Goal: Transaction & Acquisition: Purchase product/service

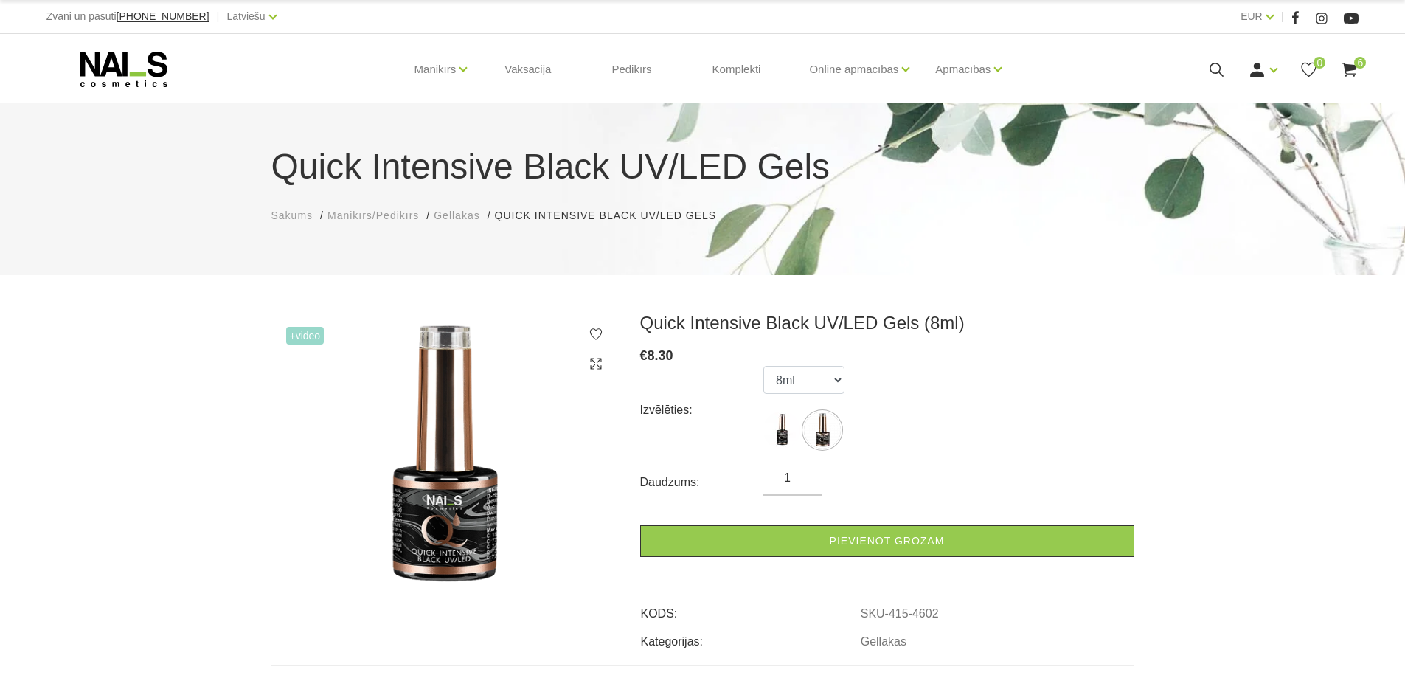
select select "4602"
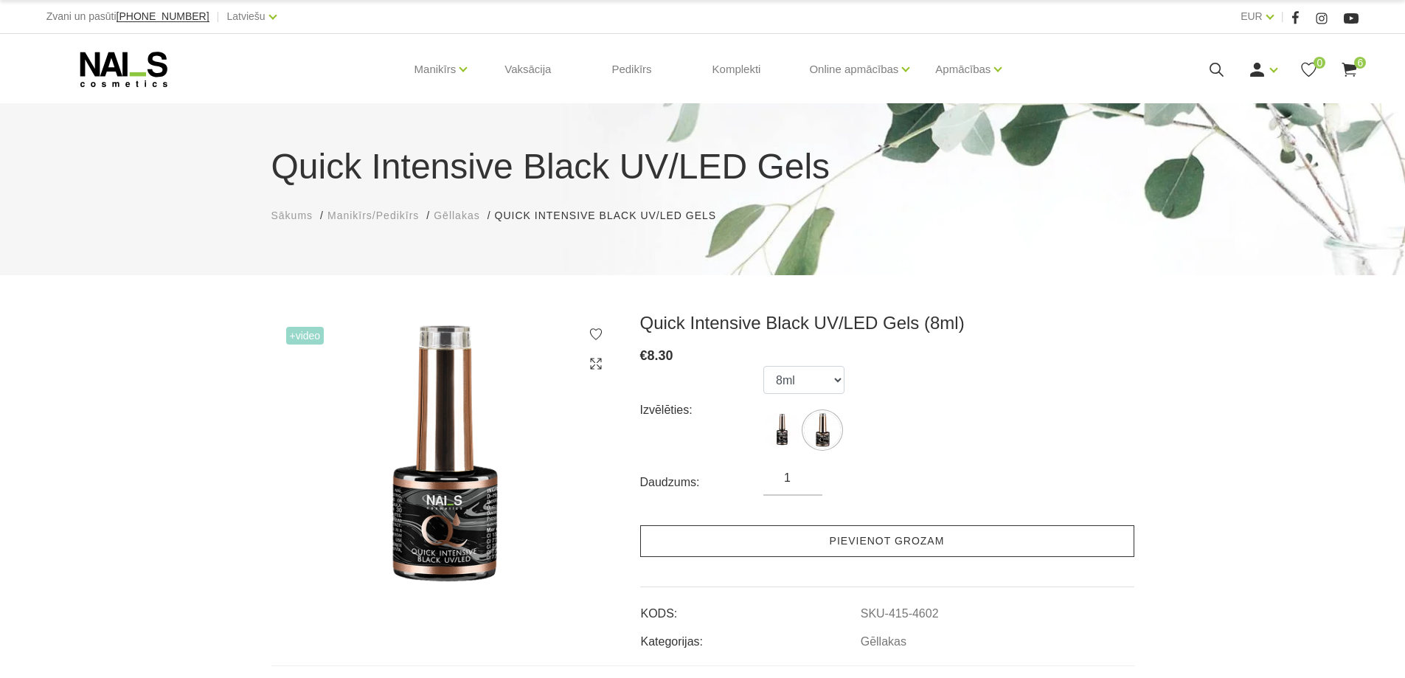
click at [806, 539] on link "Pievienot grozam" at bounding box center [887, 541] width 494 height 32
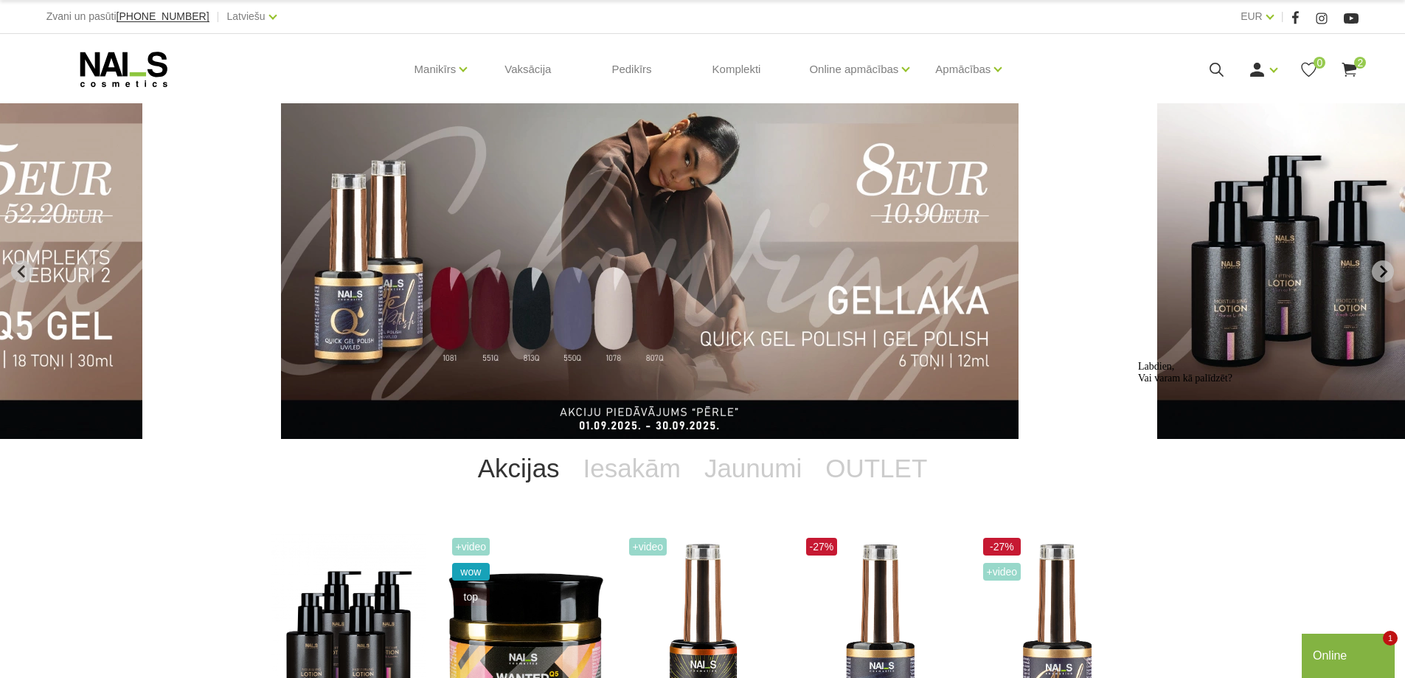
click at [1377, 656] on div "Online" at bounding box center [1348, 656] width 71 height 18
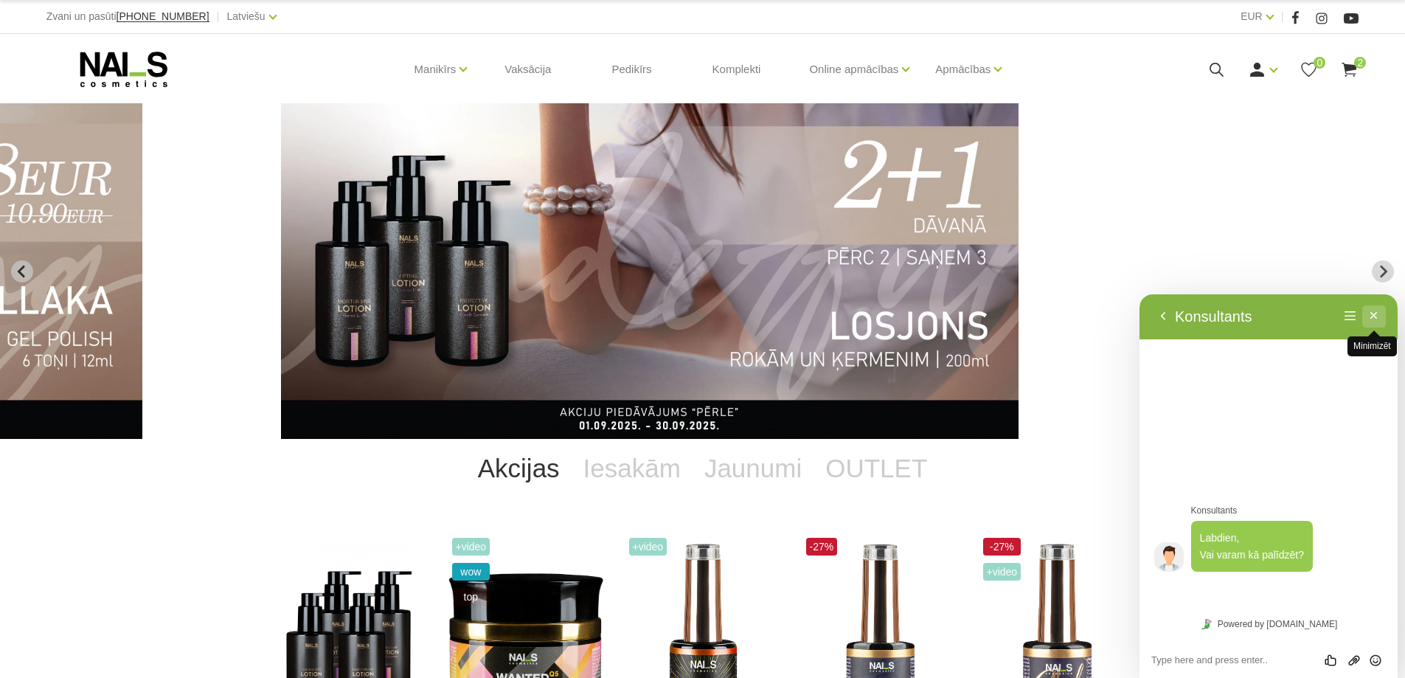
click at [1378, 306] on button "Minimizēt" at bounding box center [1374, 316] width 24 height 22
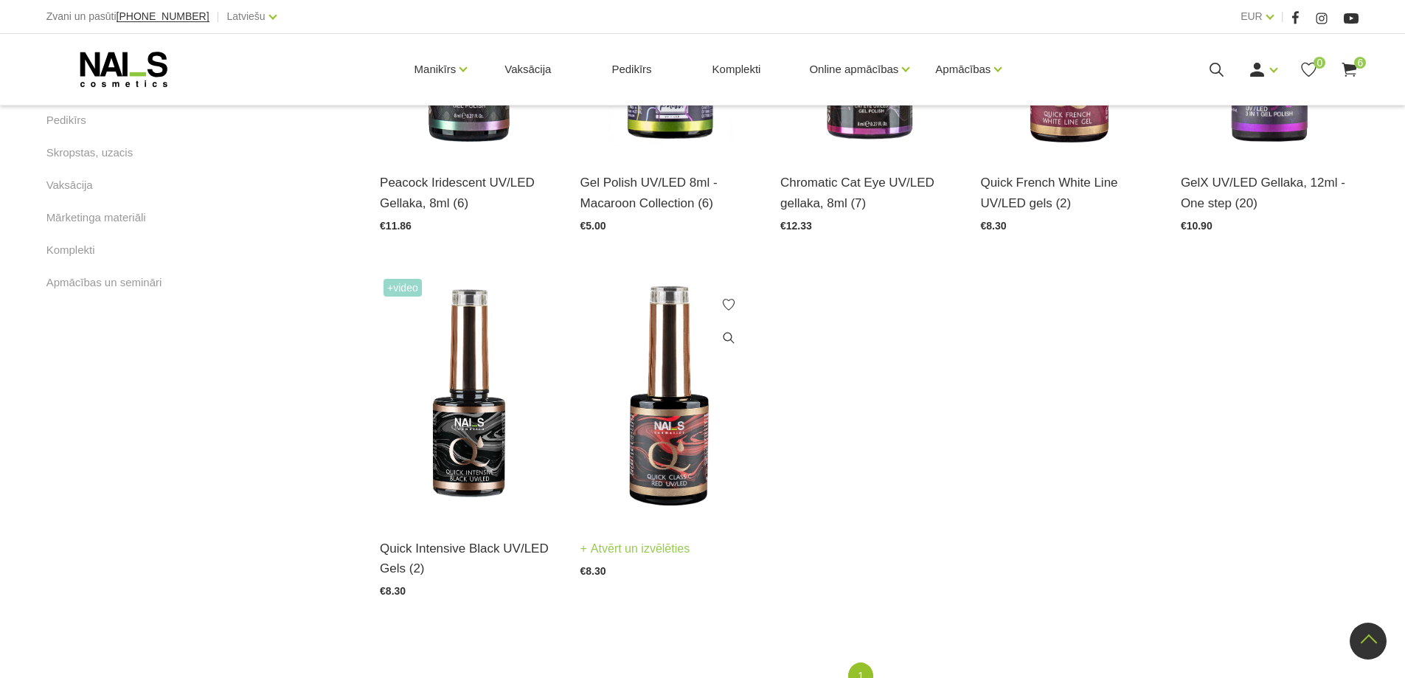
scroll to position [962, 0]
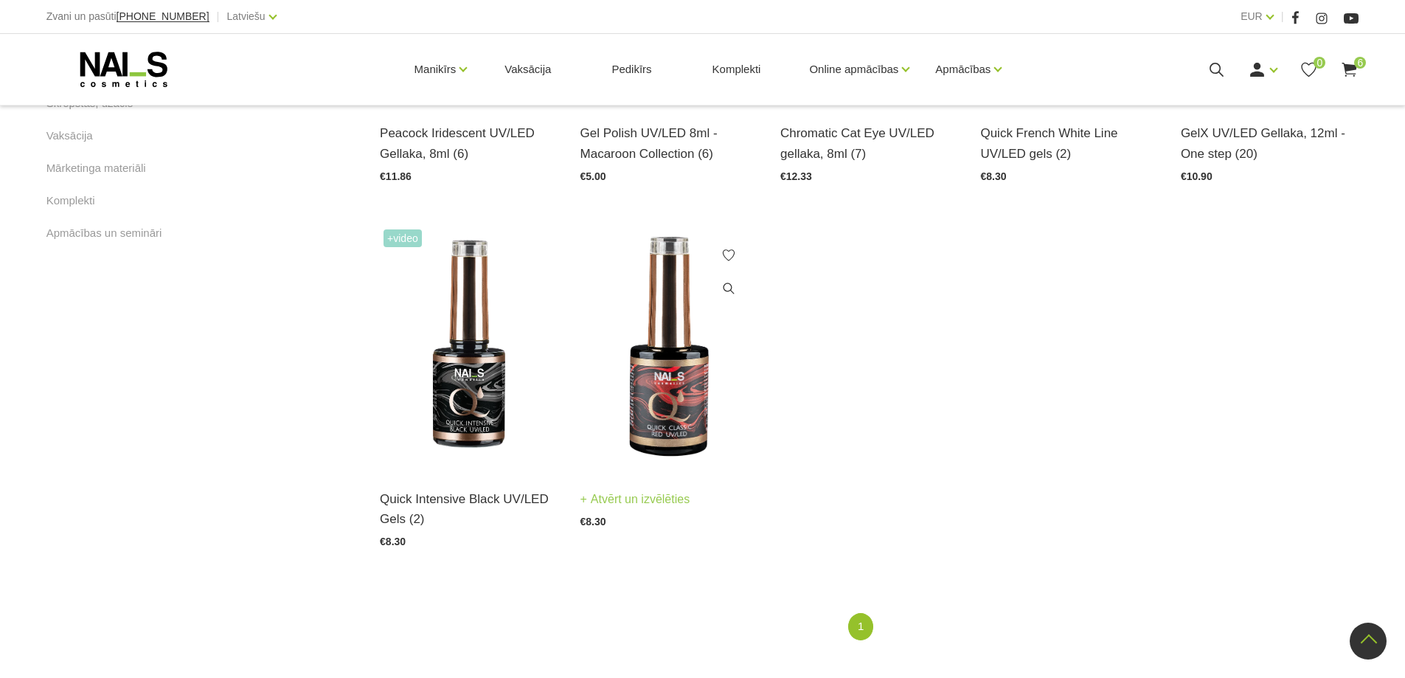
click at [678, 387] on img at bounding box center [670, 348] width 178 height 245
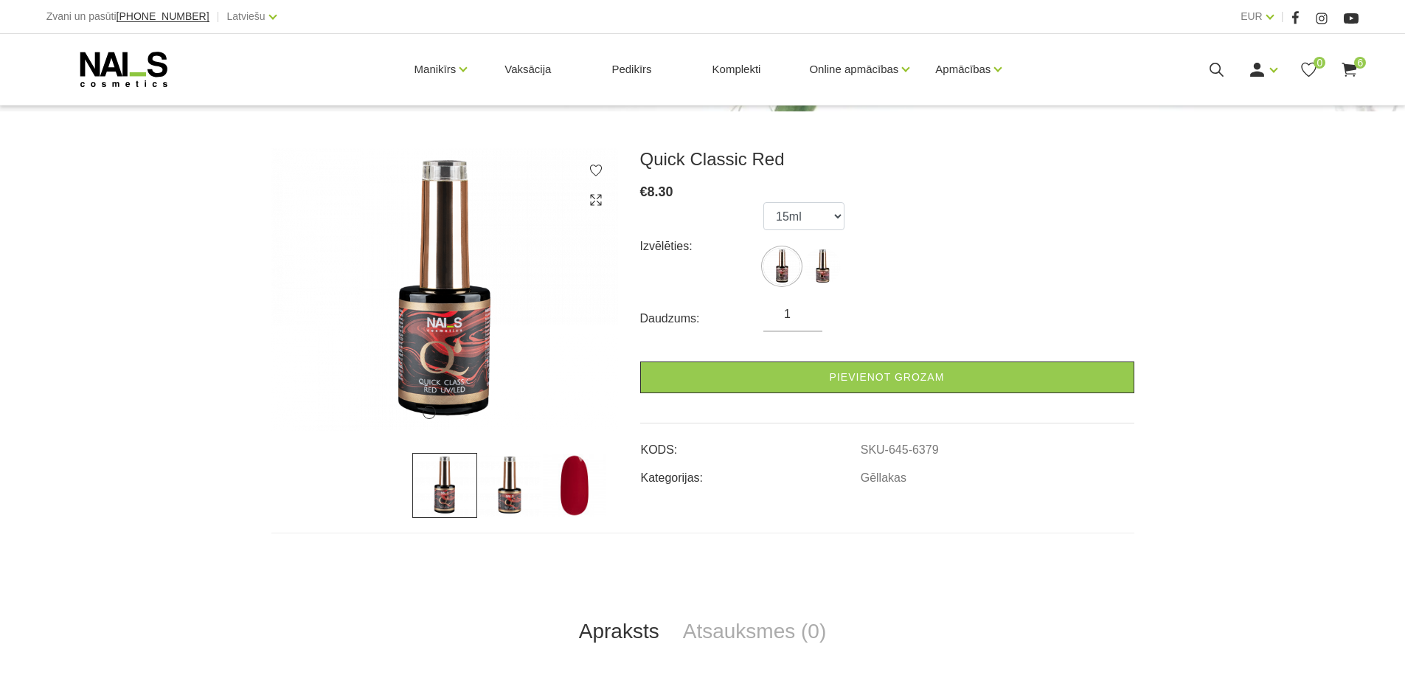
scroll to position [295, 0]
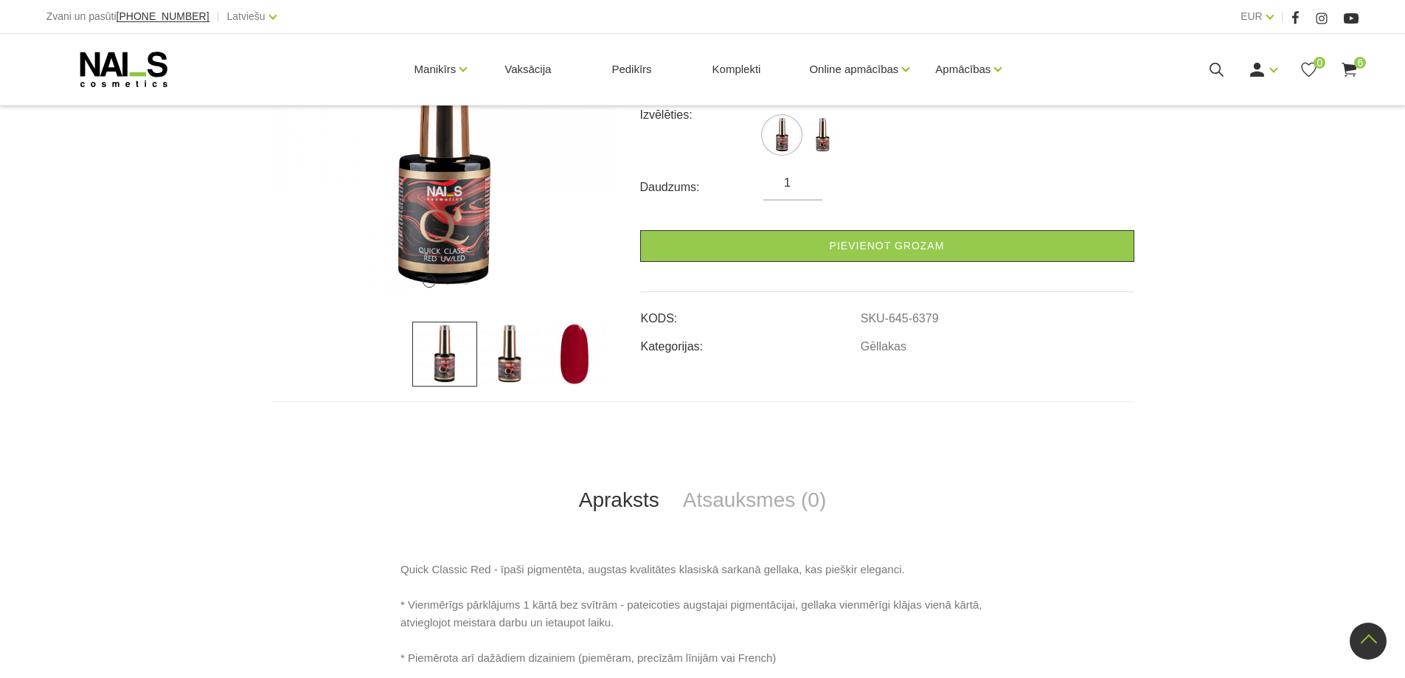
click at [575, 353] on img at bounding box center [574, 354] width 65 height 65
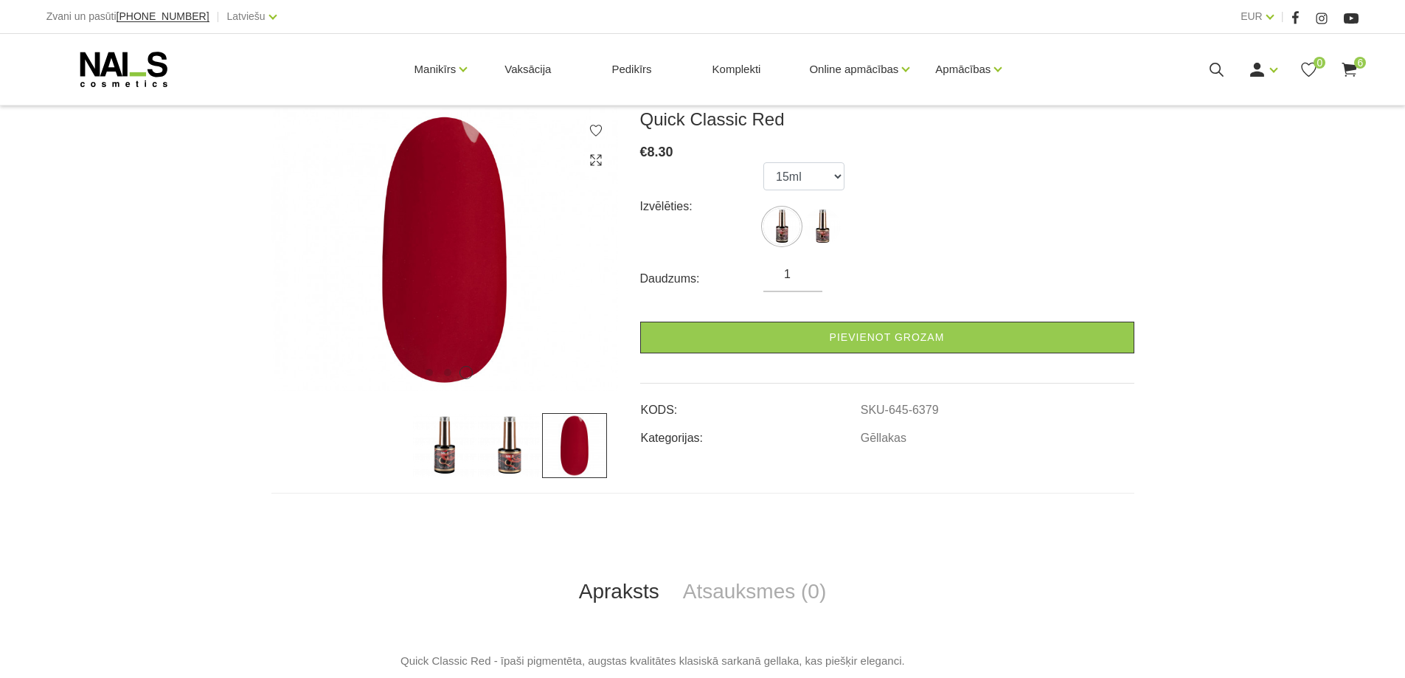
scroll to position [221, 0]
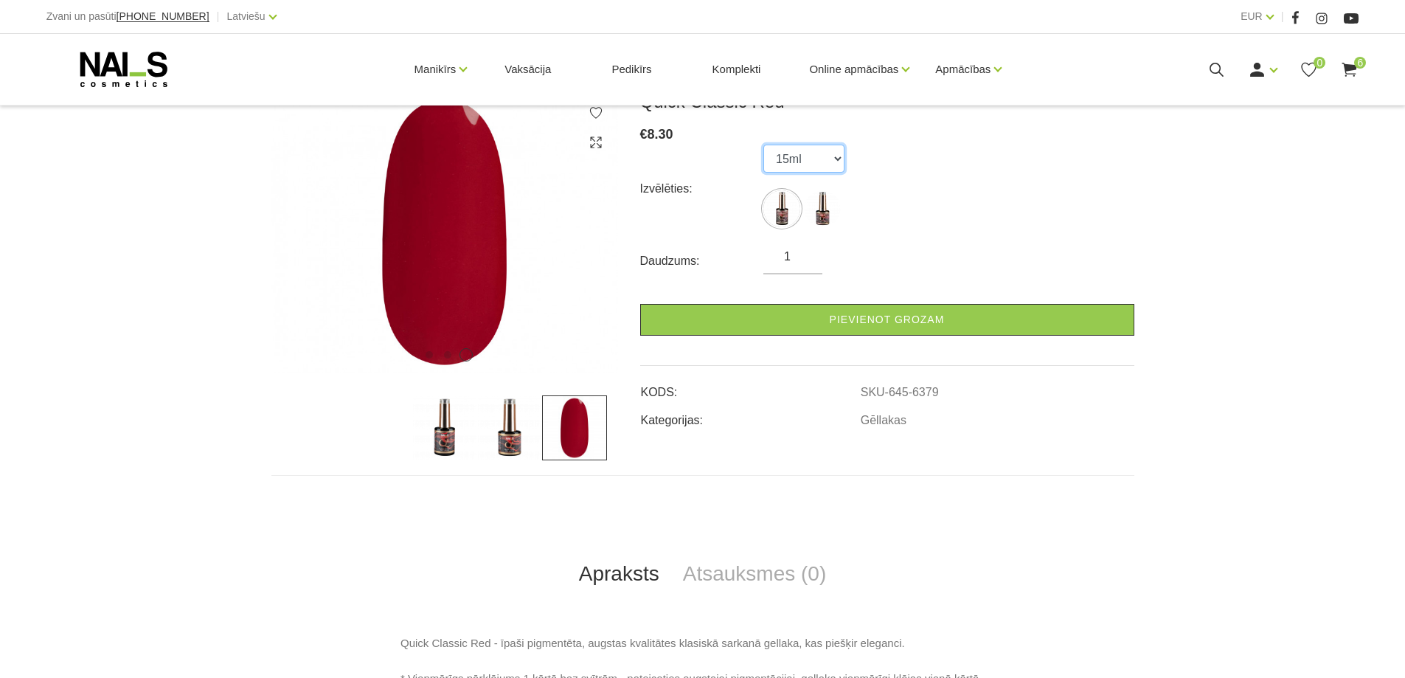
click at [832, 161] on select "15ml 8ml" at bounding box center [803, 159] width 81 height 28
select select "6379"
click at [763, 145] on select "15ml 8ml" at bounding box center [803, 159] width 81 height 28
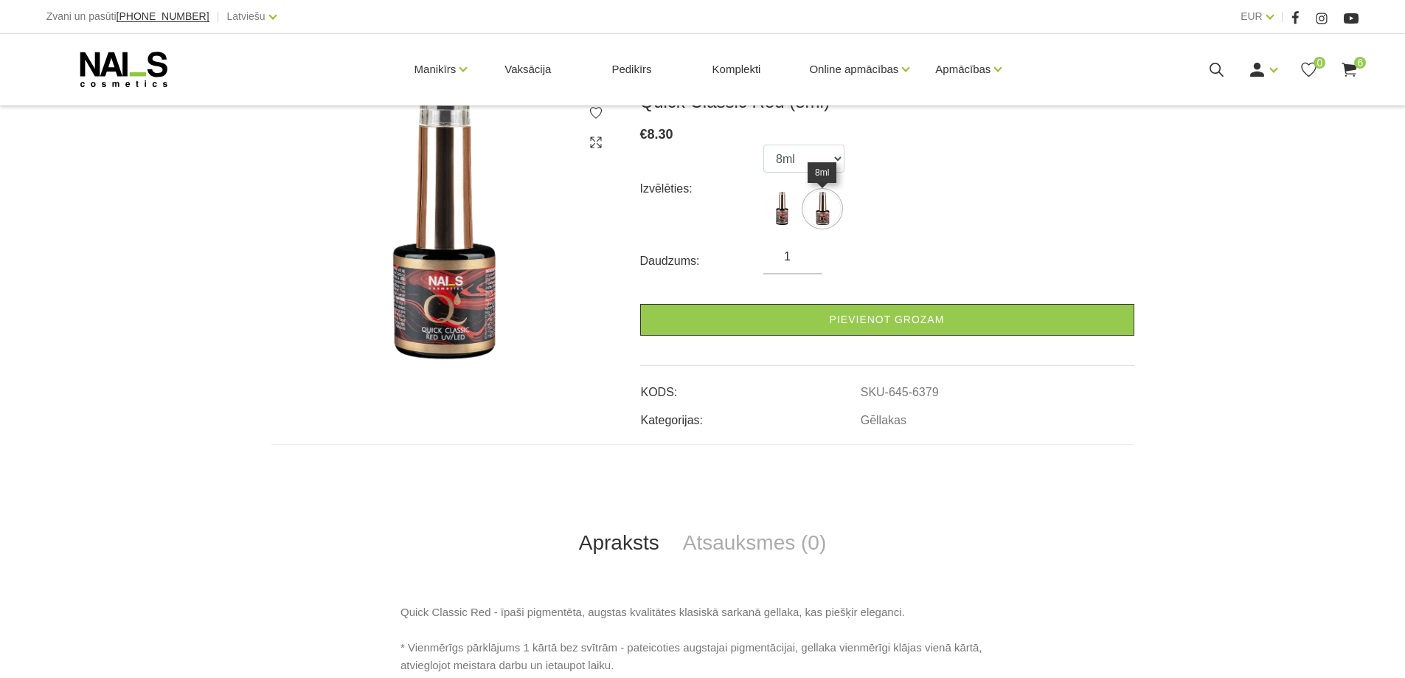
click at [821, 210] on img at bounding box center [822, 208] width 37 height 37
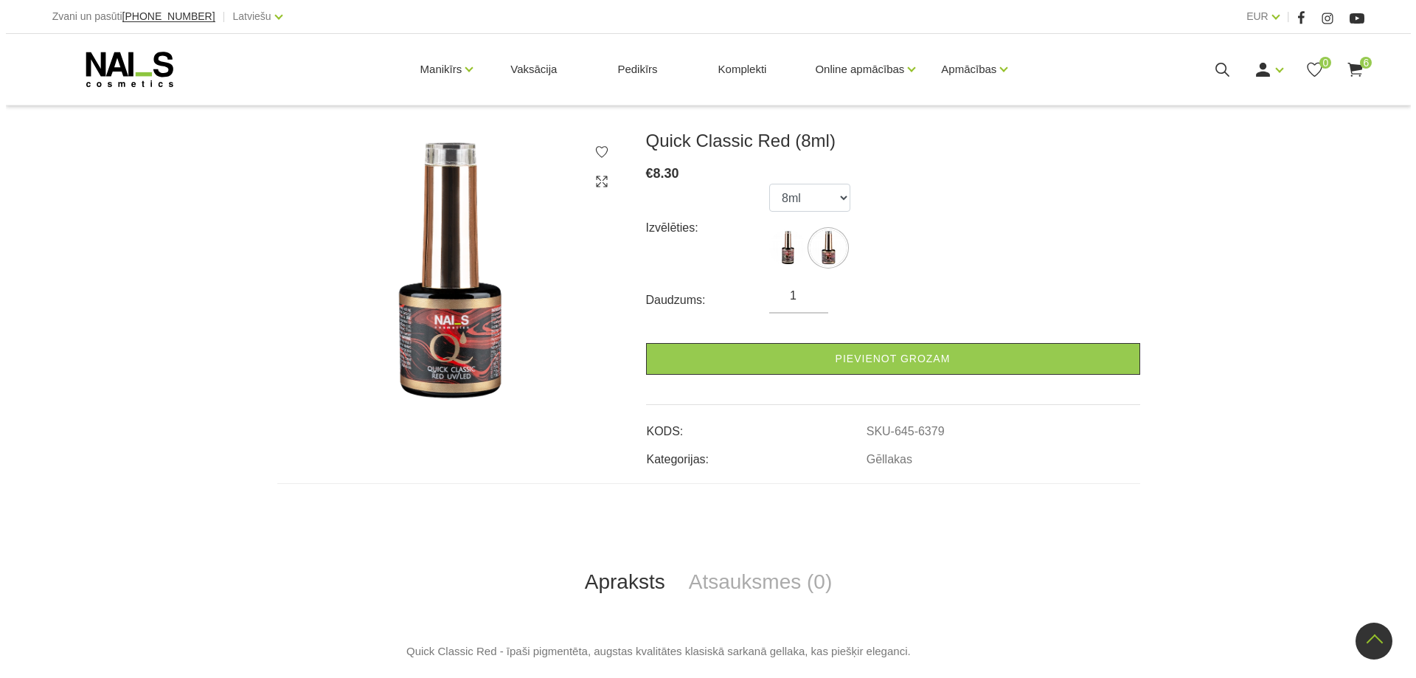
scroll to position [162, 0]
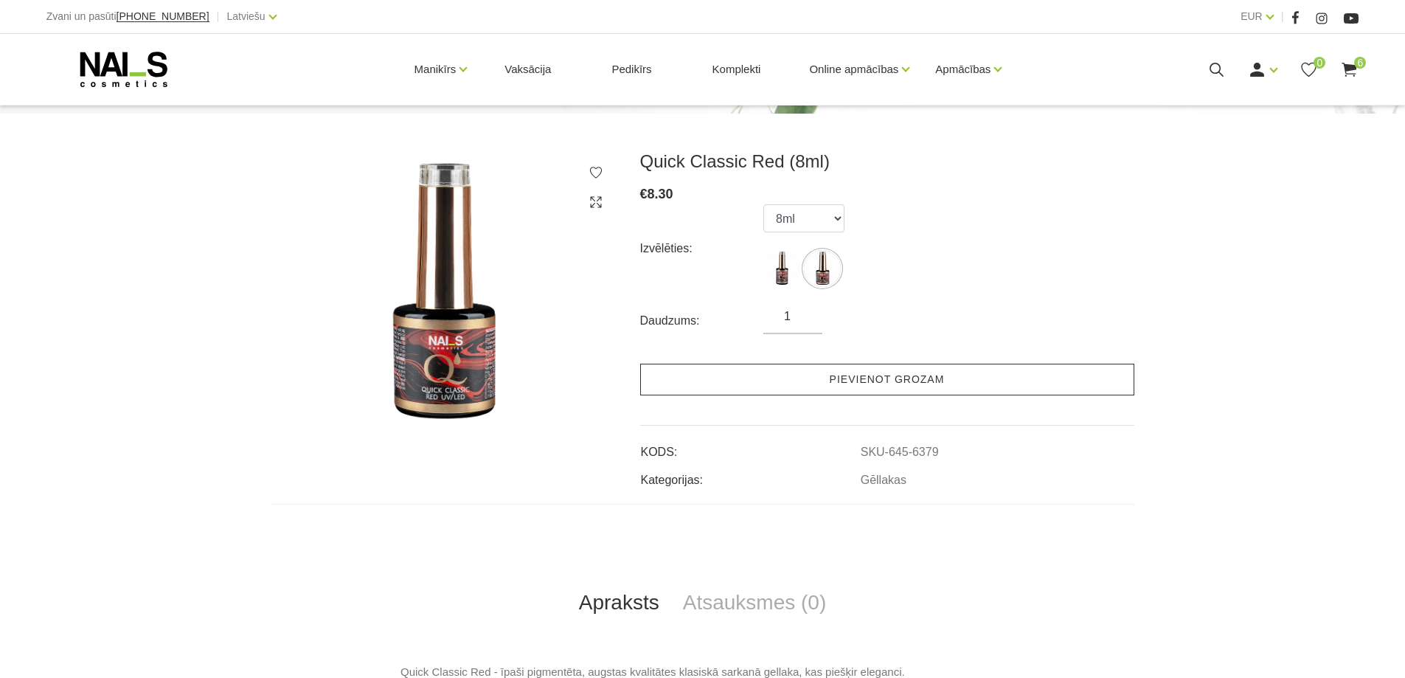
click at [839, 375] on link "Pievienot grozam" at bounding box center [887, 380] width 494 height 32
click at [935, 378] on link "Pievienot grozam" at bounding box center [887, 380] width 494 height 32
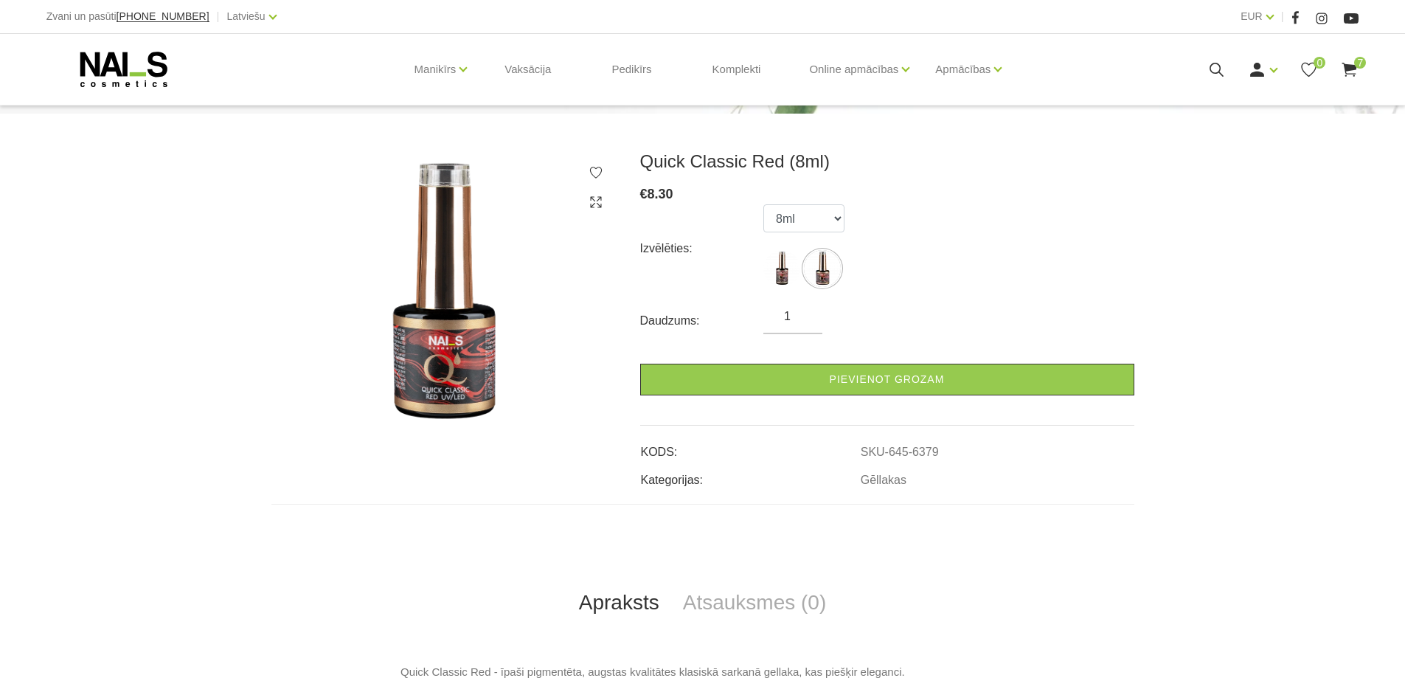
click at [1354, 64] on icon at bounding box center [1349, 69] width 18 height 18
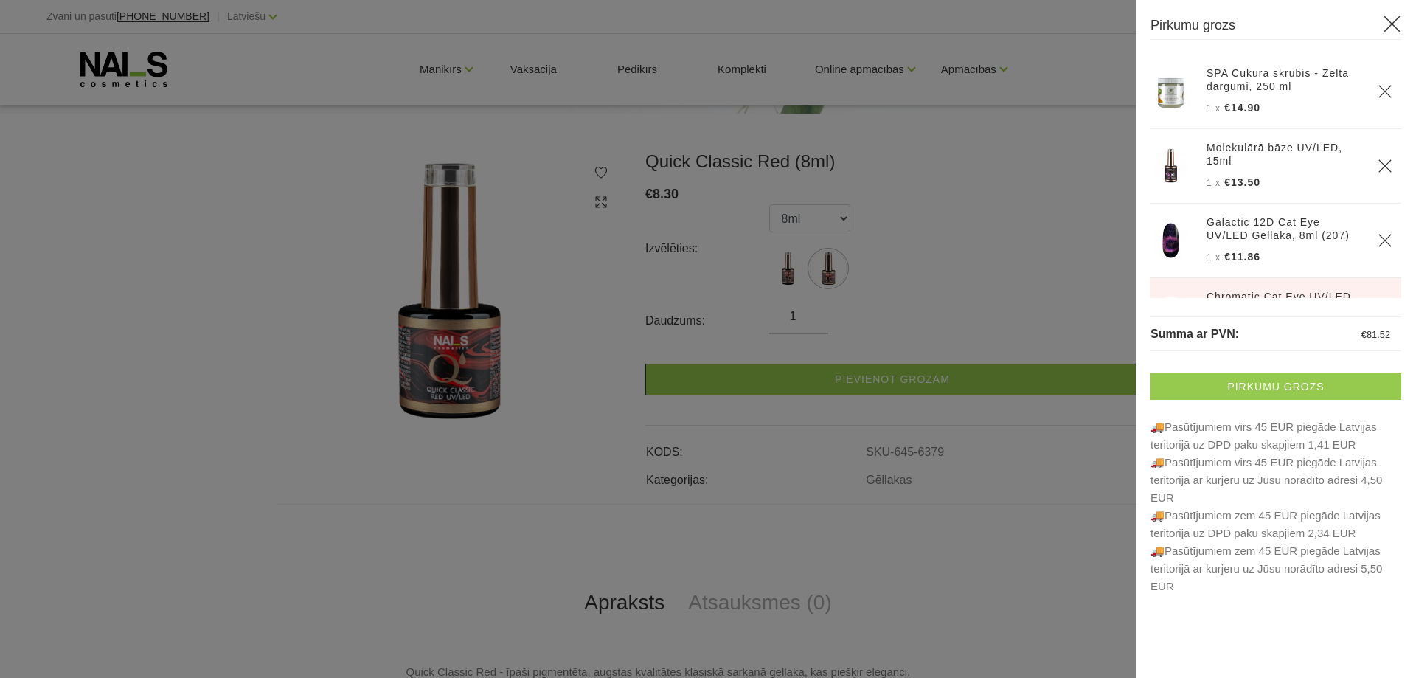
click at [1289, 384] on link "Pirkumu grozs" at bounding box center [1276, 386] width 251 height 27
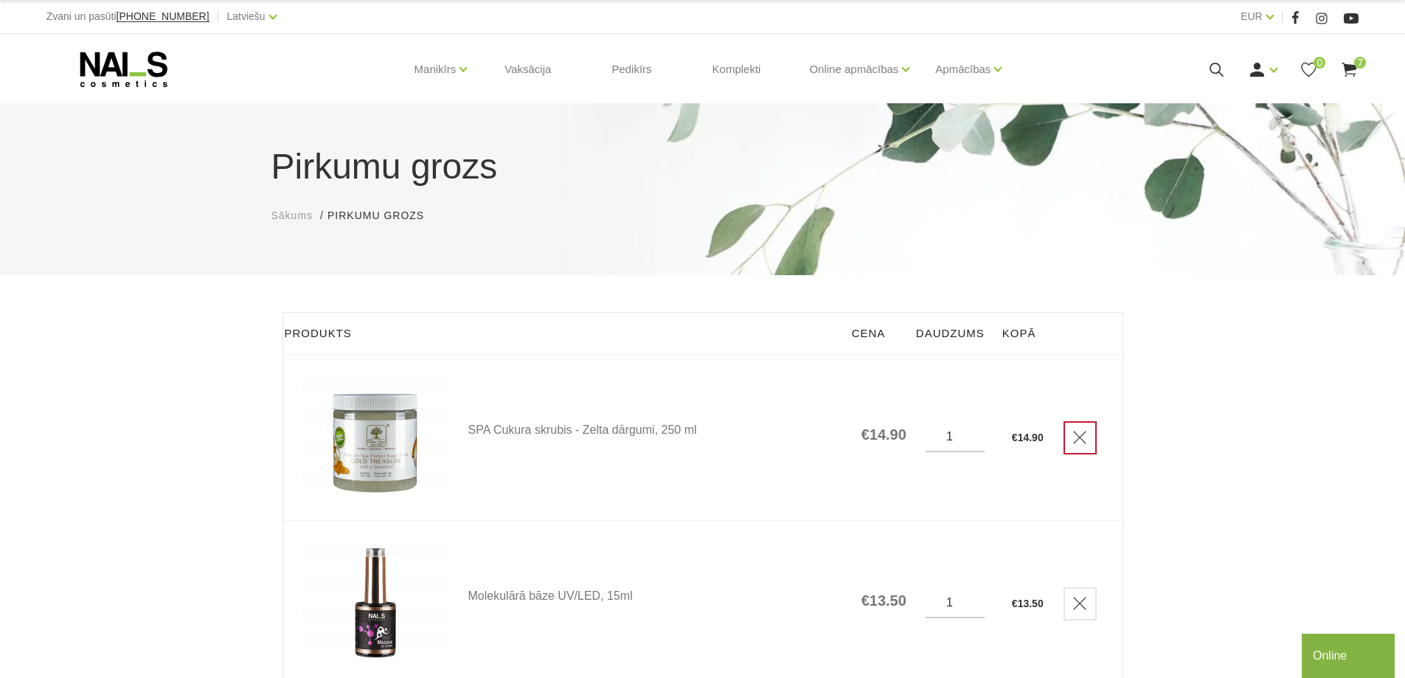
click at [1080, 433] on icon "Delete" at bounding box center [1080, 437] width 15 height 15
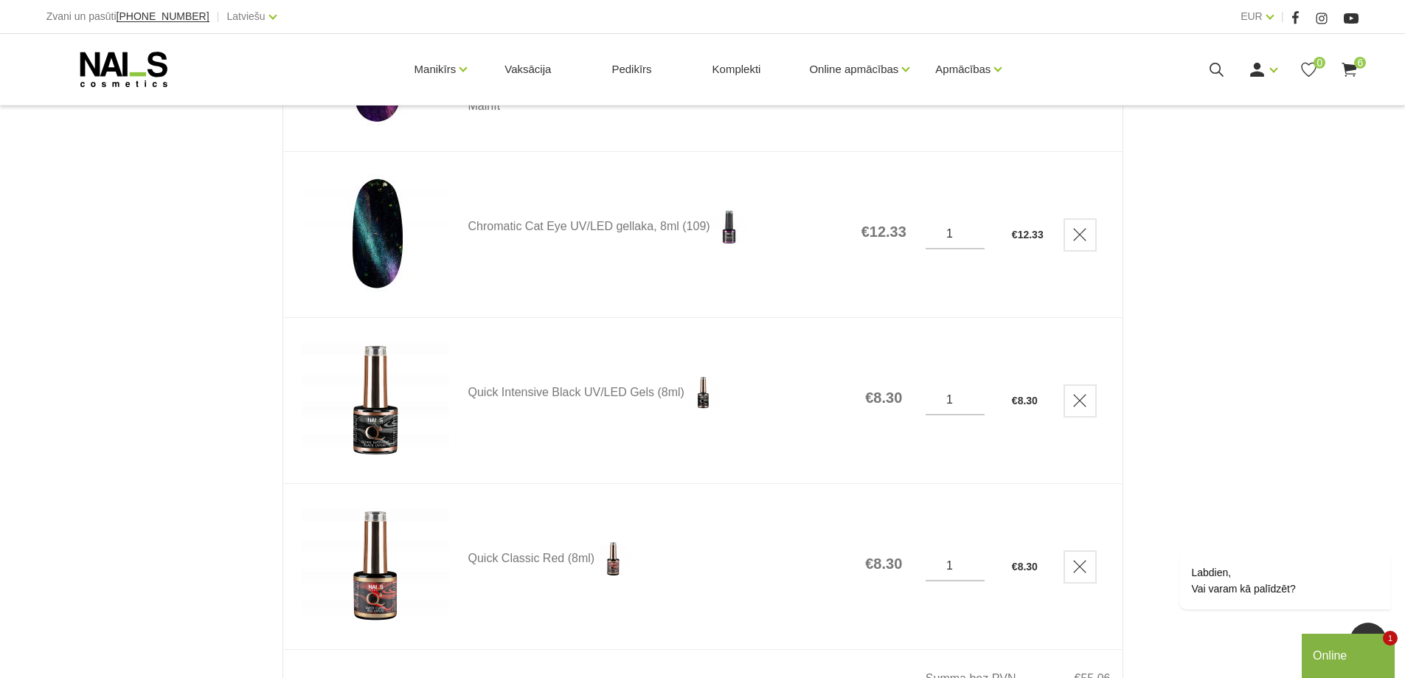
scroll to position [664, 0]
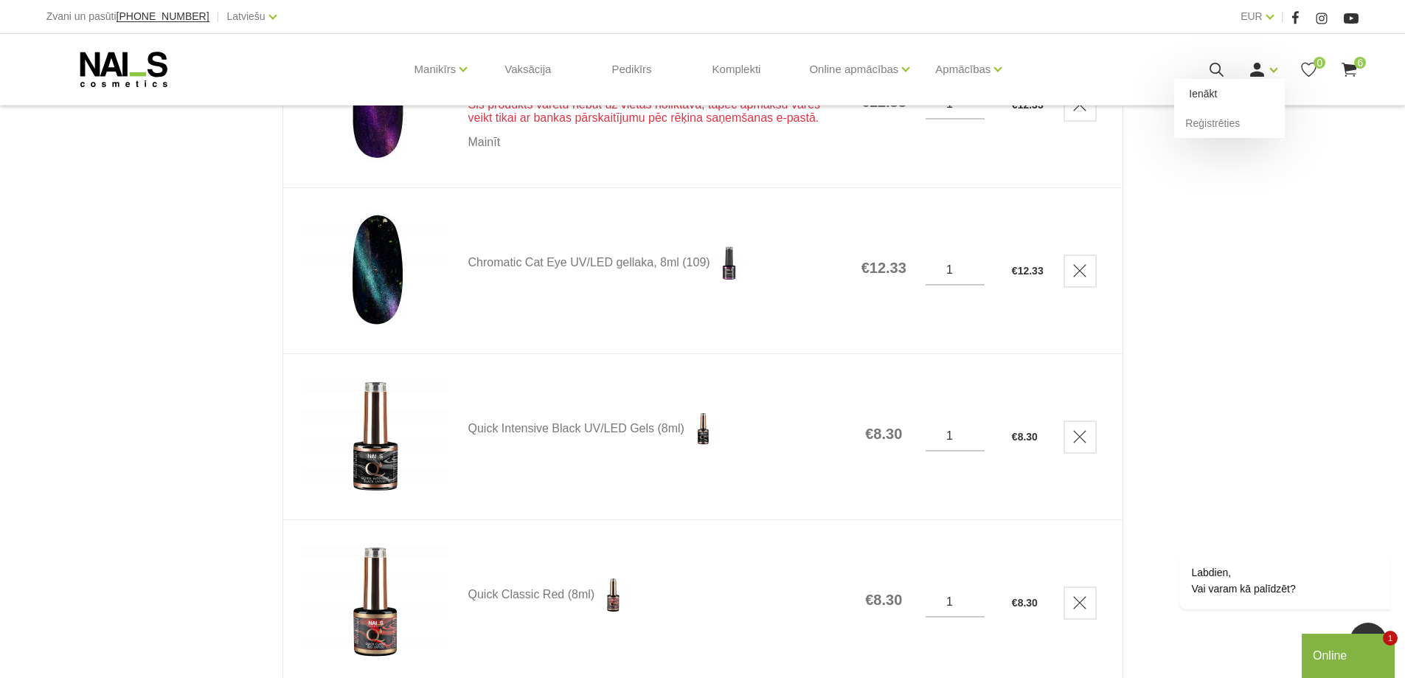
click at [1210, 87] on link "Ienākt" at bounding box center [1229, 94] width 111 height 30
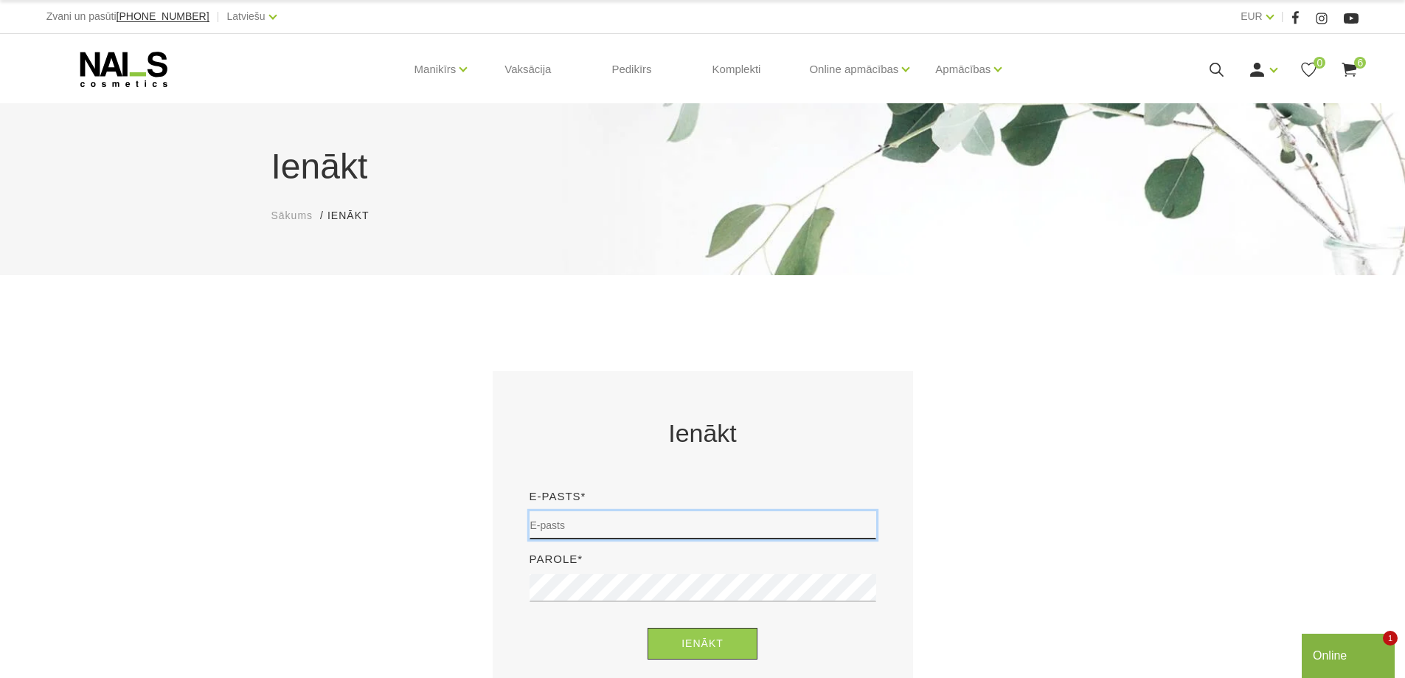
click at [583, 519] on input "email" at bounding box center [703, 525] width 347 height 28
type input "[EMAIL_ADDRESS][DOMAIN_NAME]"
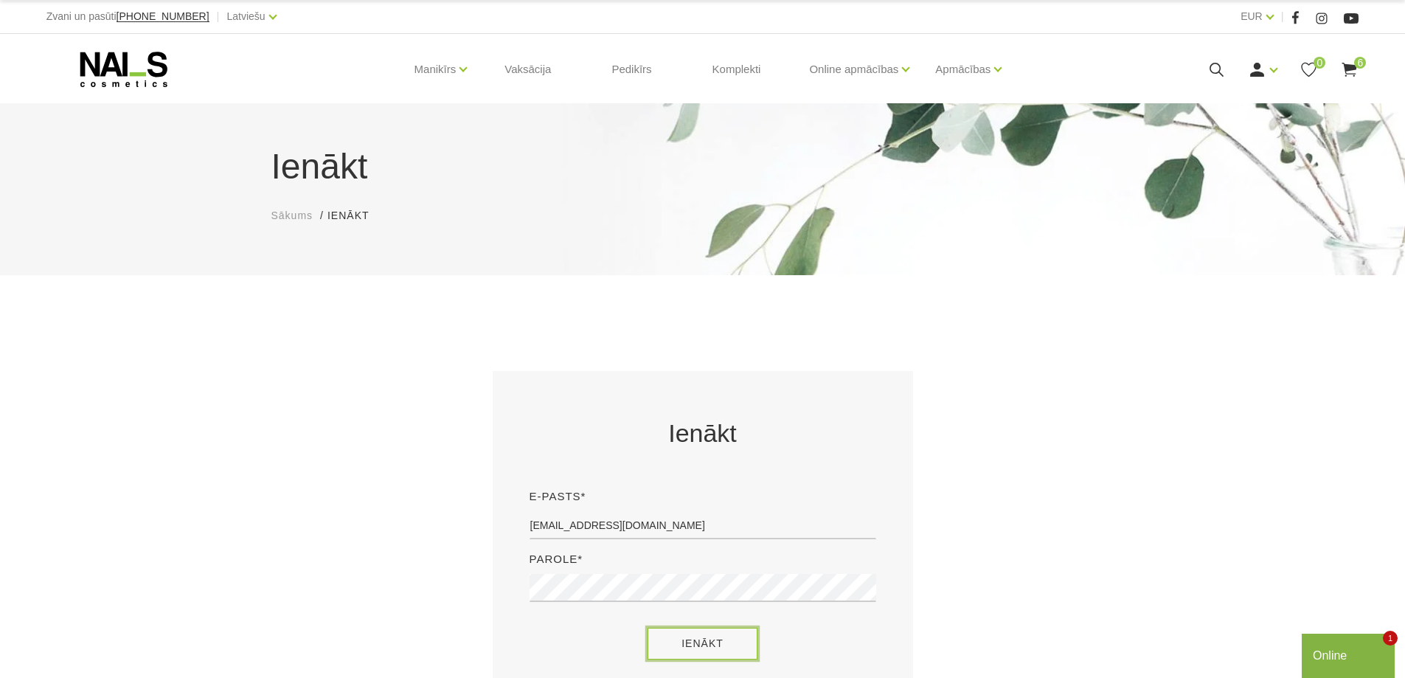
click at [719, 645] on button "Ienākt" at bounding box center [703, 644] width 110 height 32
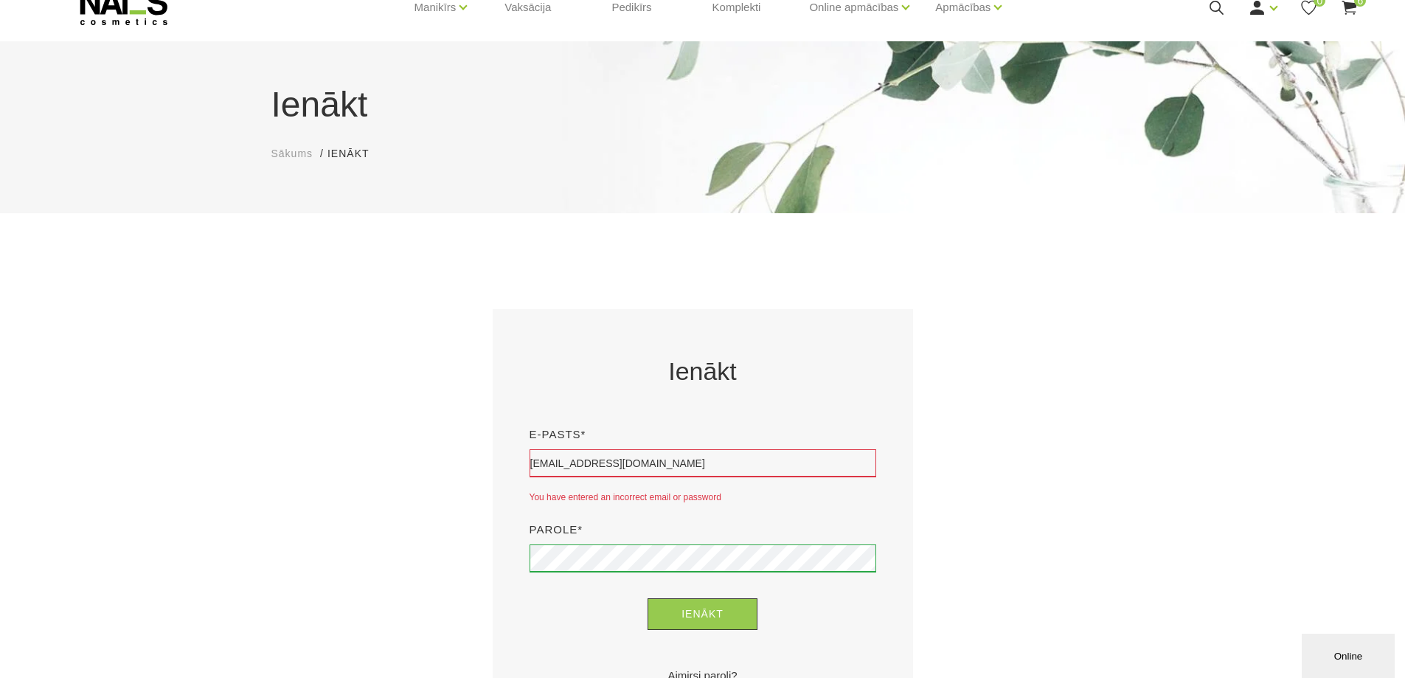
scroll to position [148, 0]
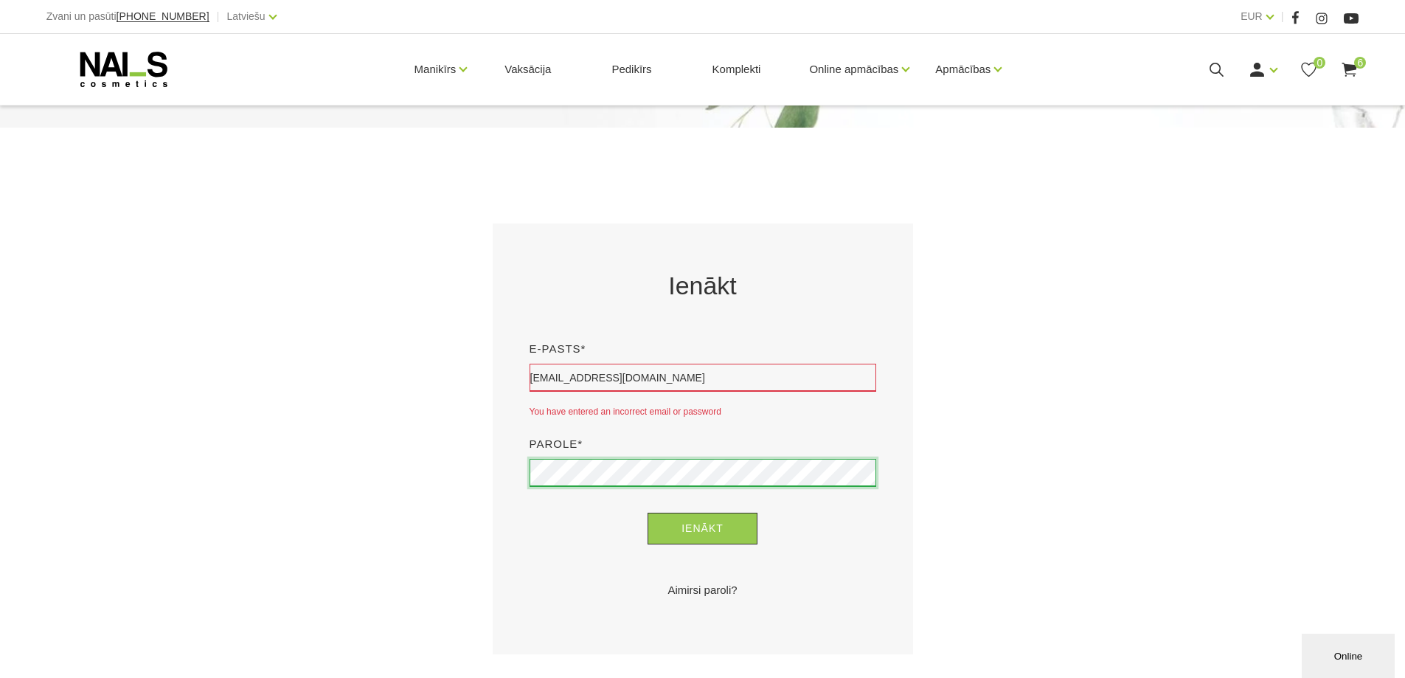
click at [648, 513] on button "Ienākt" at bounding box center [703, 529] width 110 height 32
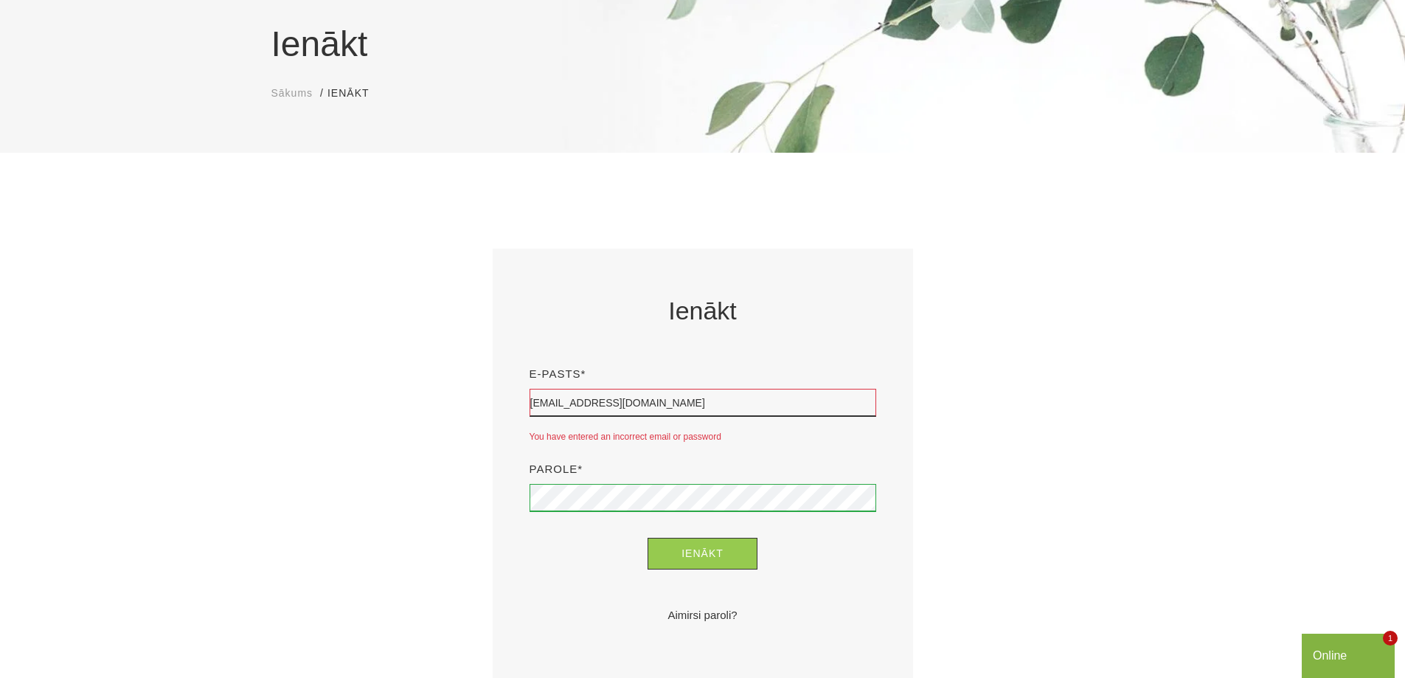
scroll to position [295, 0]
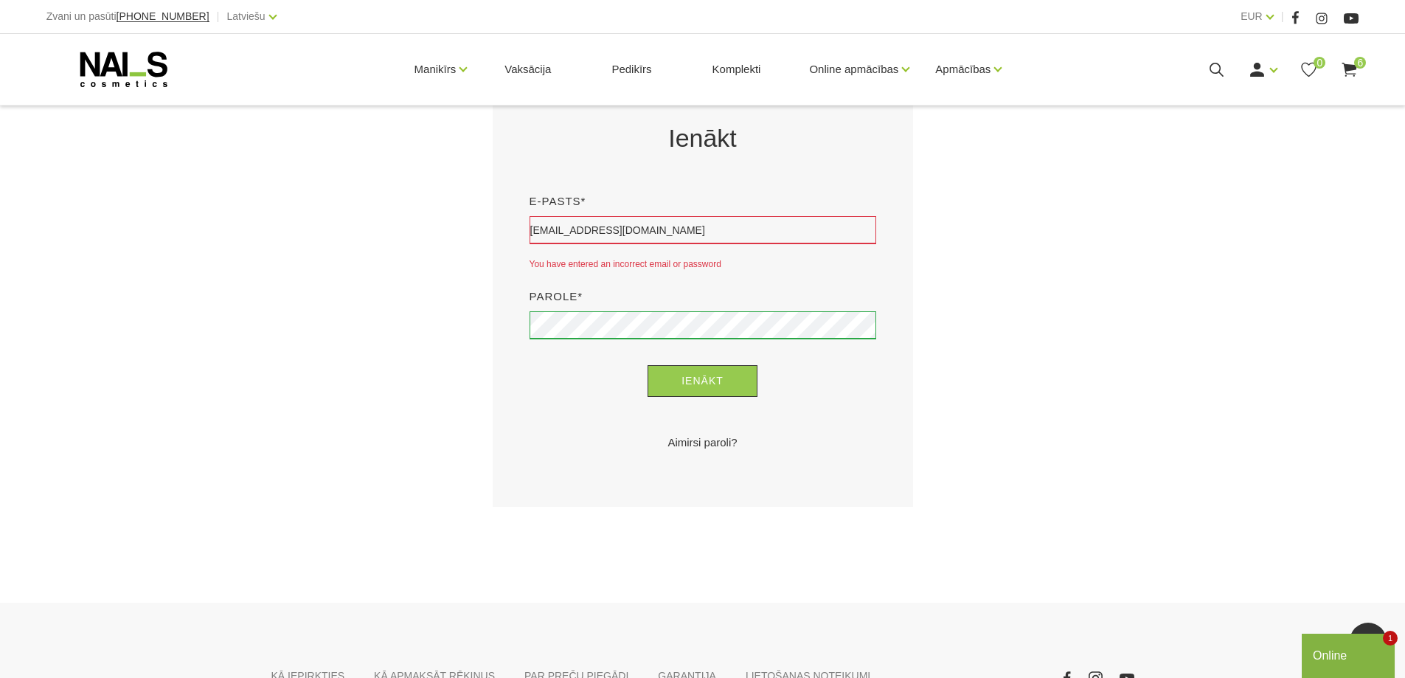
click at [713, 443] on link "Aimirsi paroli?" at bounding box center [703, 443] width 347 height 18
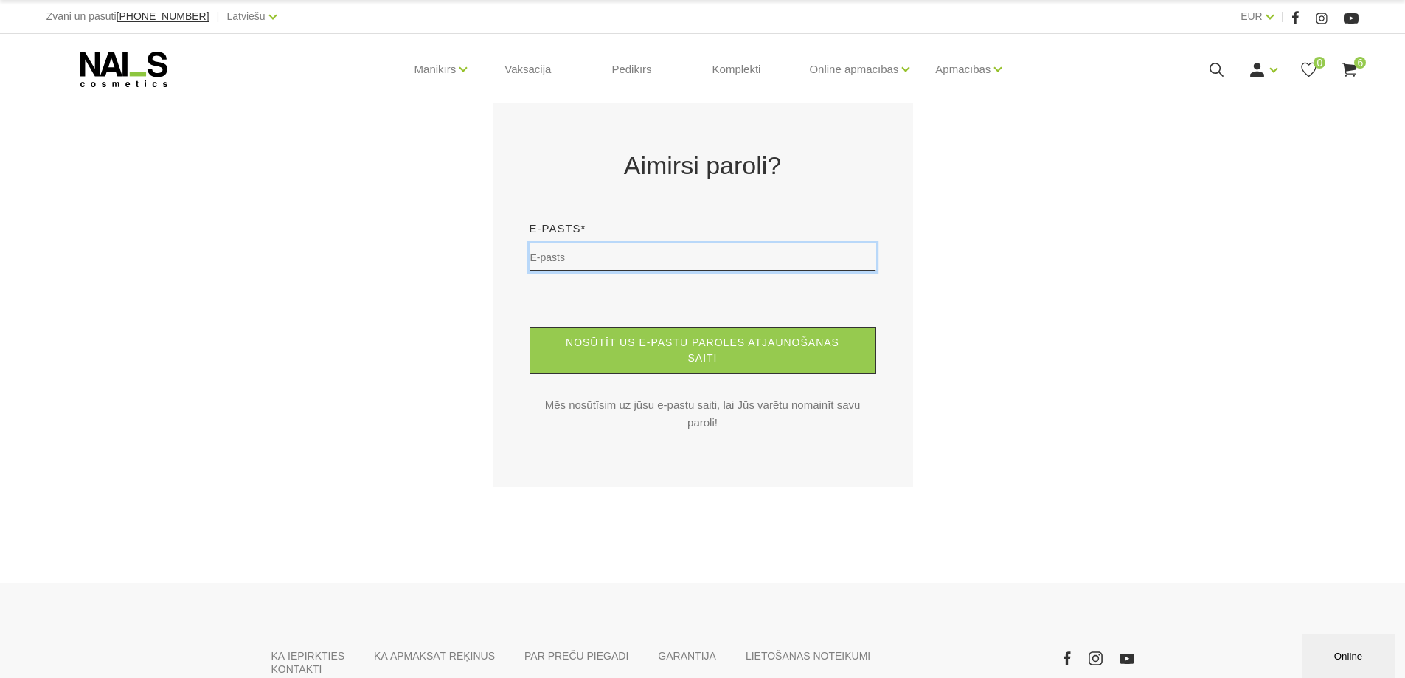
click at [609, 263] on input "text" at bounding box center [703, 257] width 347 height 28
type input "jana.graudina@gmail.com"
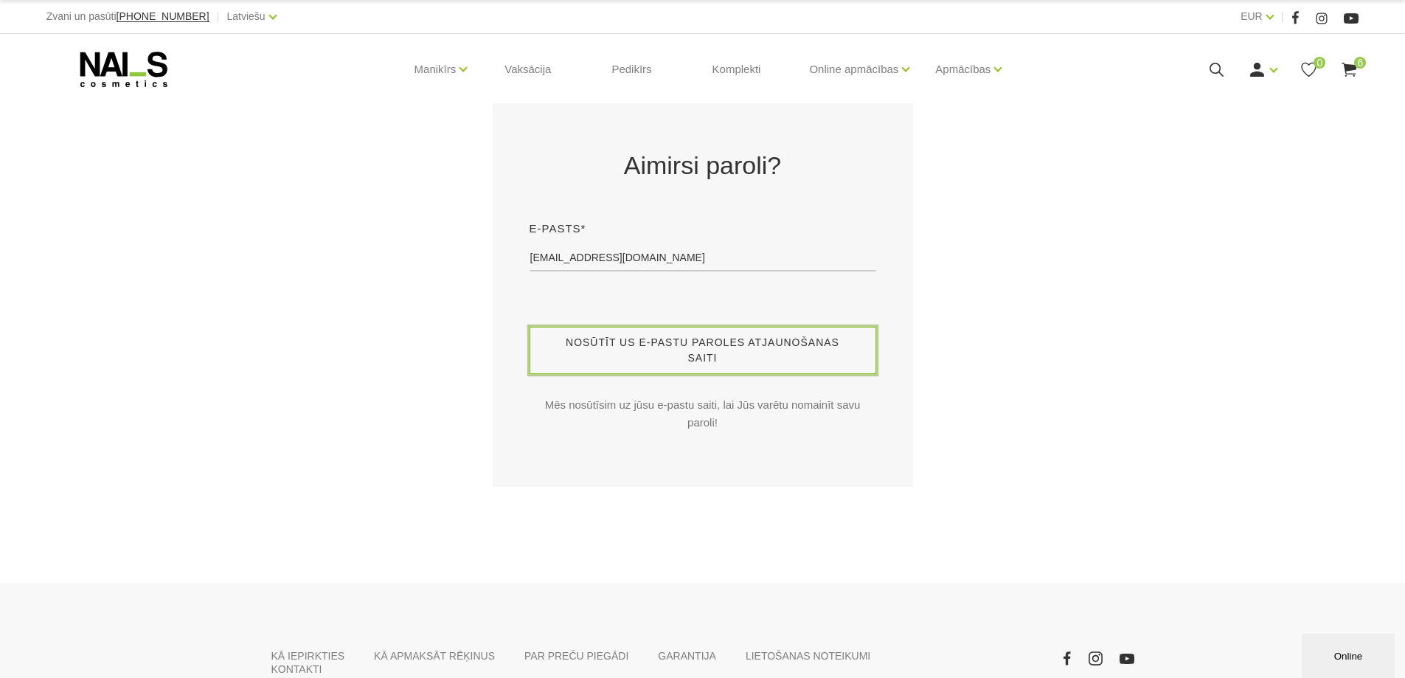
click at [674, 355] on button "Nosūtīt us e-pastu paroles atjaunošanas saiti" at bounding box center [703, 350] width 347 height 47
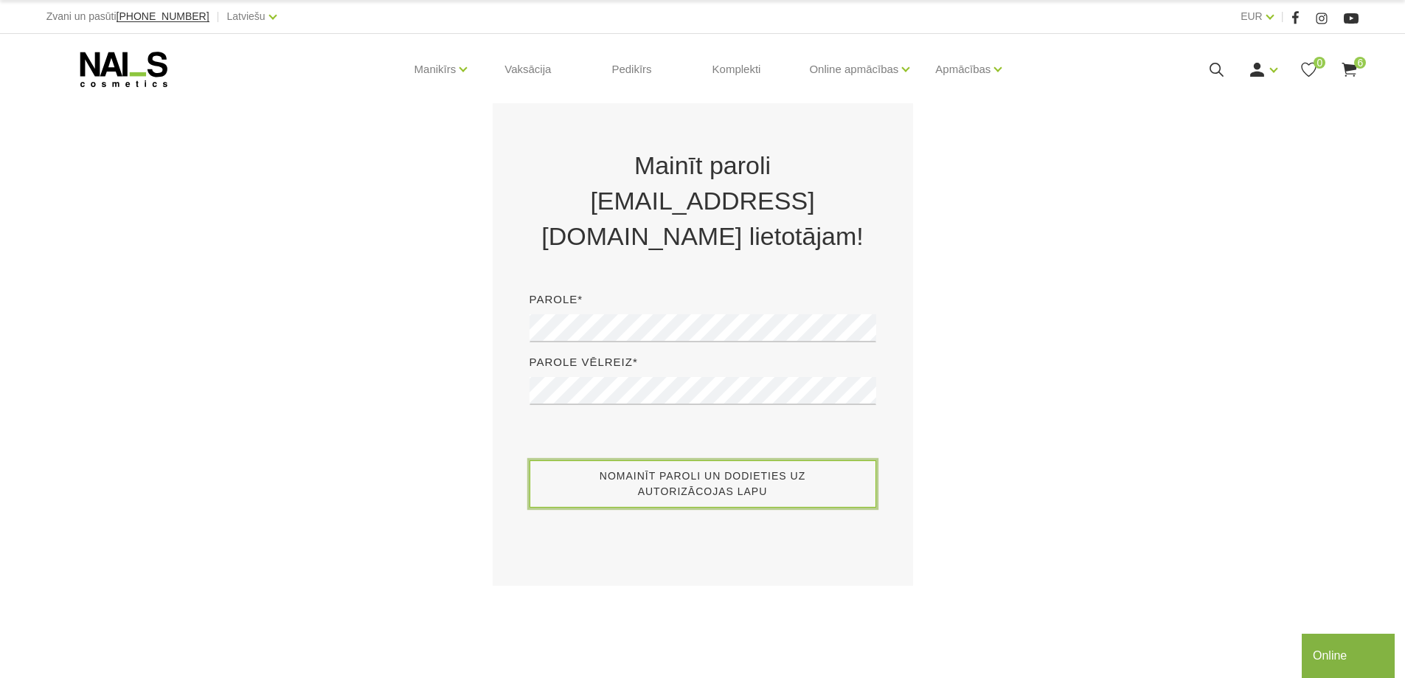
click at [664, 482] on button "Nomainīt paroli un dodieties uz autorizācojas lapu" at bounding box center [703, 483] width 347 height 47
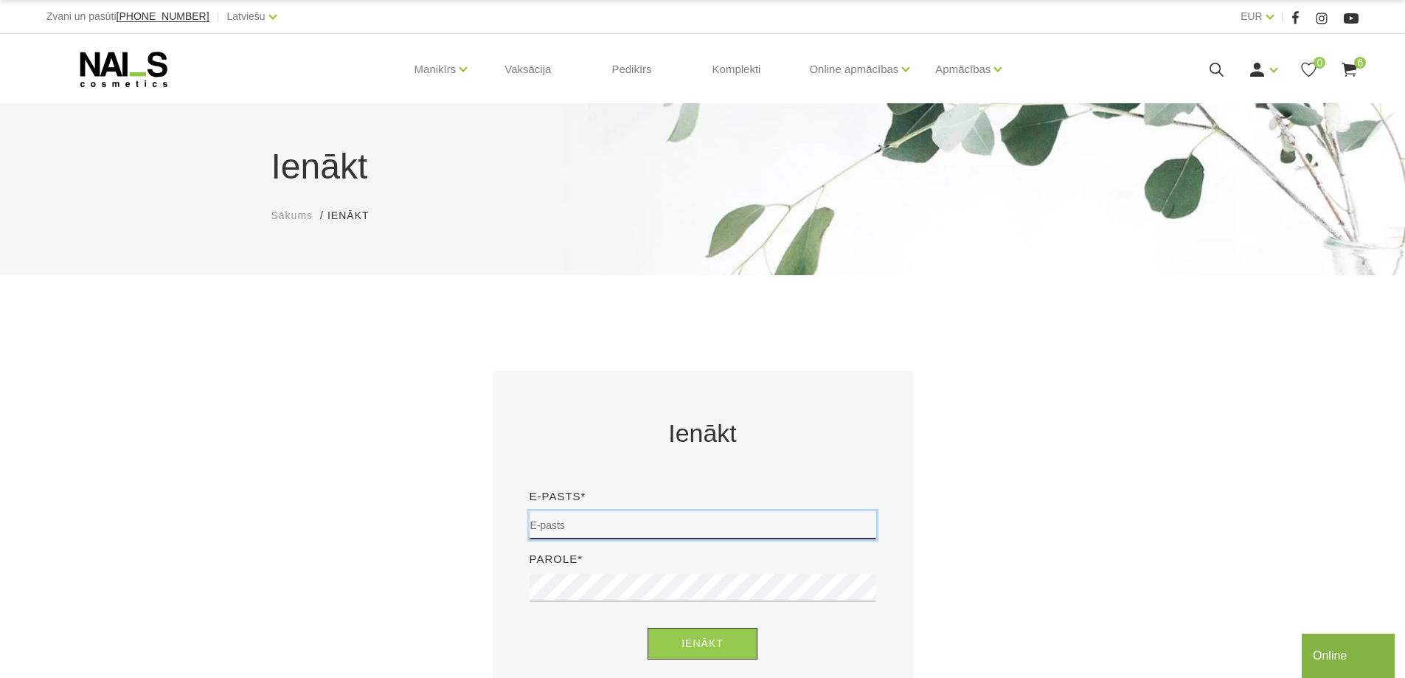
click at [674, 515] on input "email" at bounding box center [703, 525] width 347 height 28
type input "jana.graudina@gmail.com"
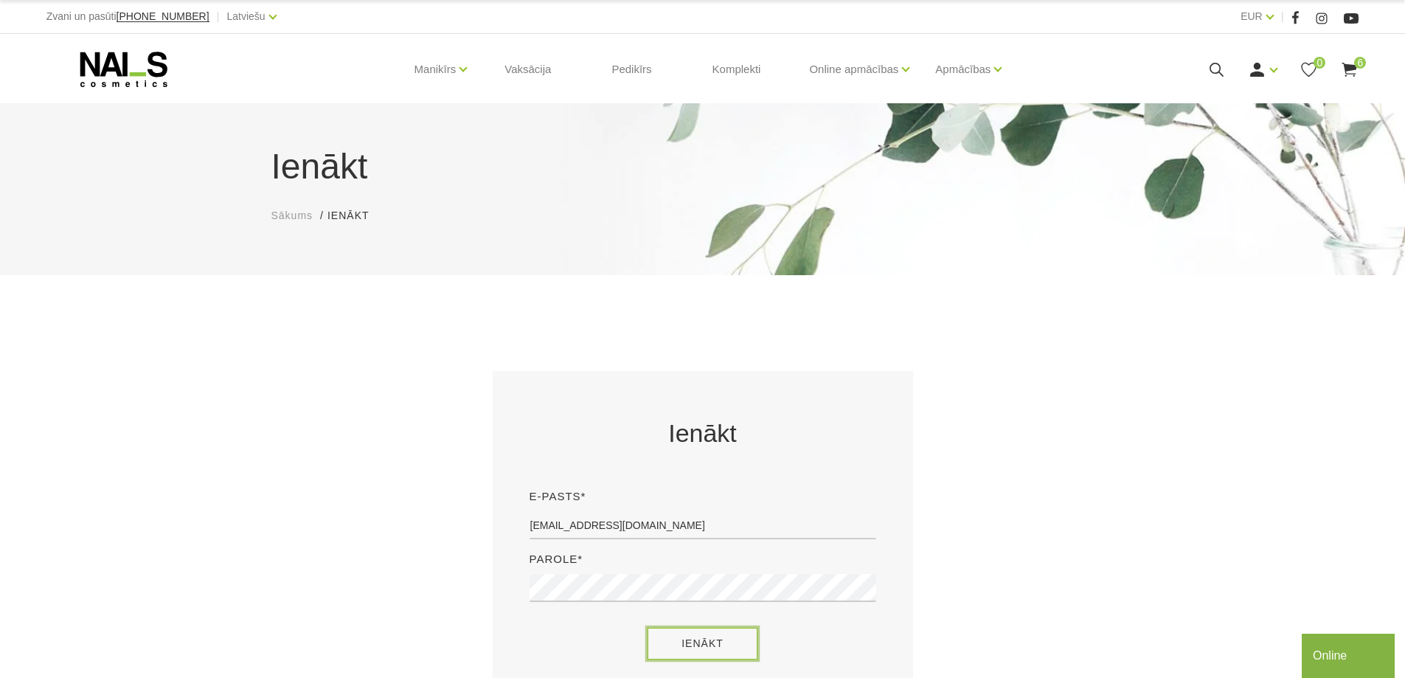
click at [725, 642] on button "Ienākt" at bounding box center [703, 644] width 110 height 32
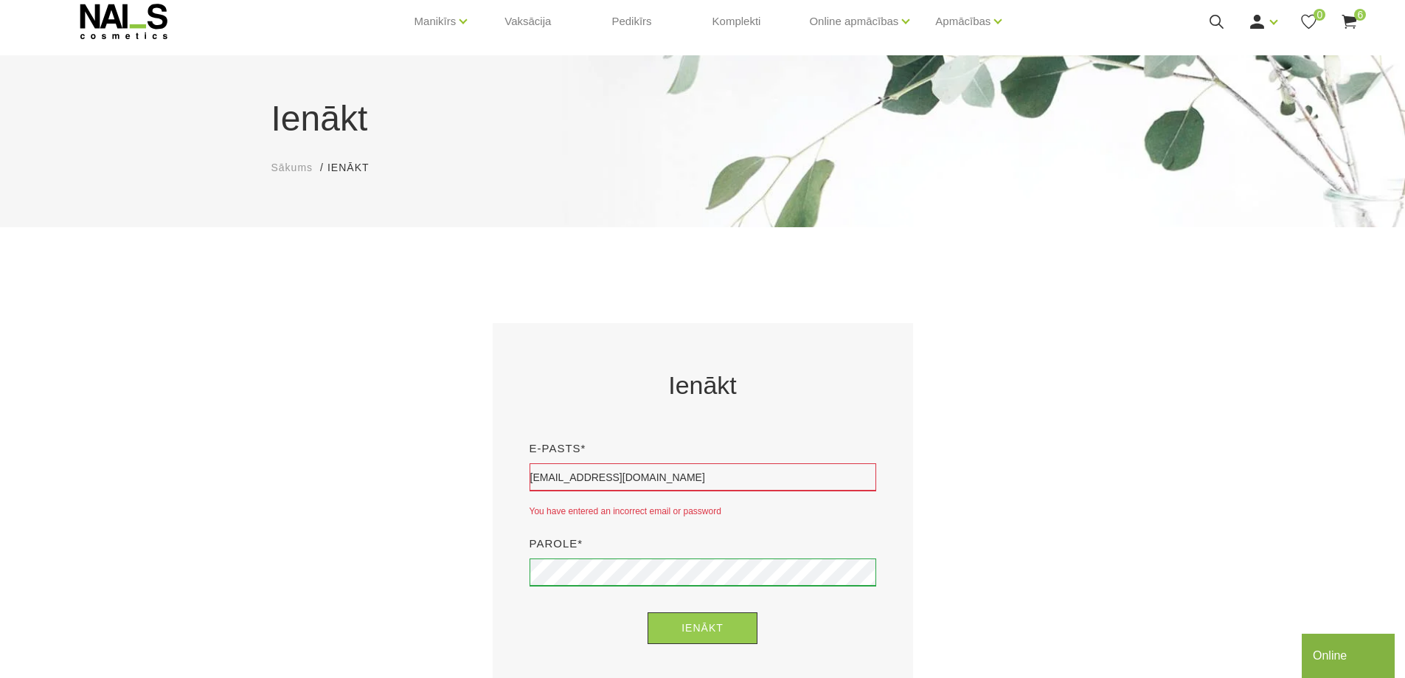
scroll to position [74, 0]
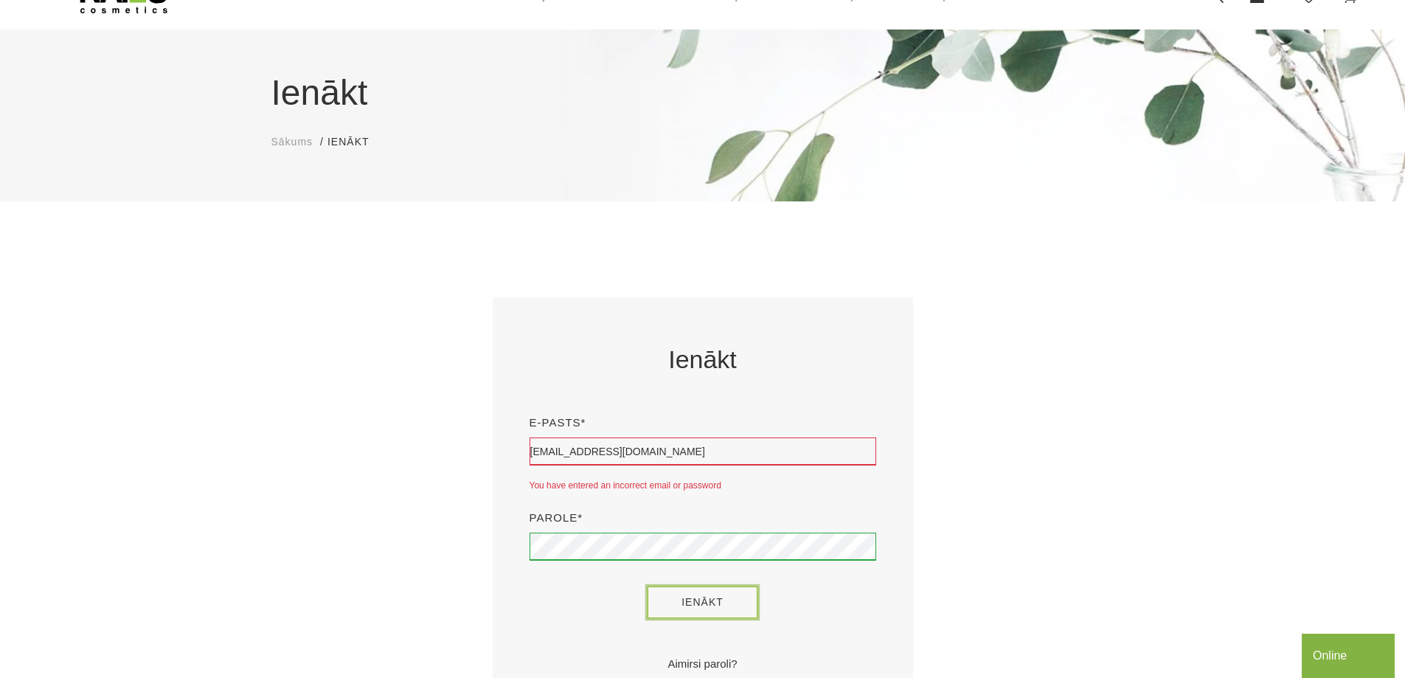
click at [694, 600] on button "Ienākt" at bounding box center [703, 602] width 110 height 32
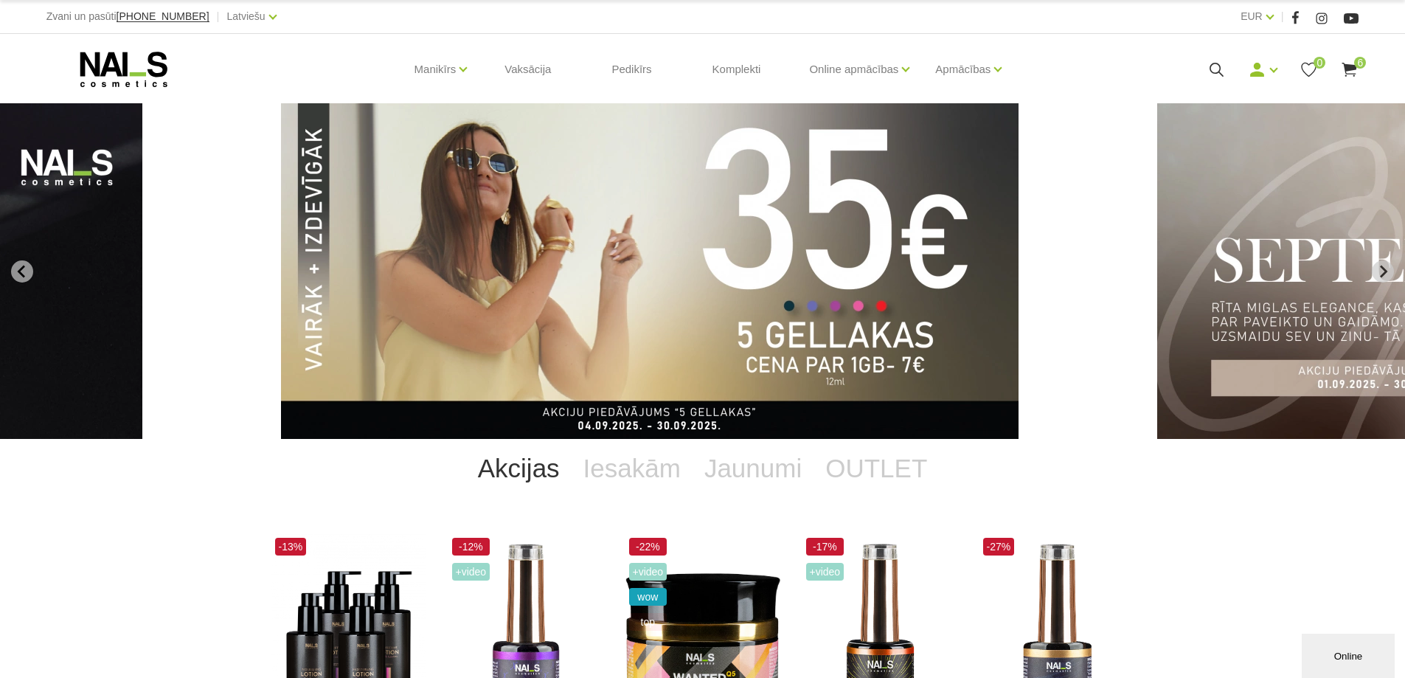
click at [1344, 66] on icon at bounding box center [1349, 69] width 18 height 18
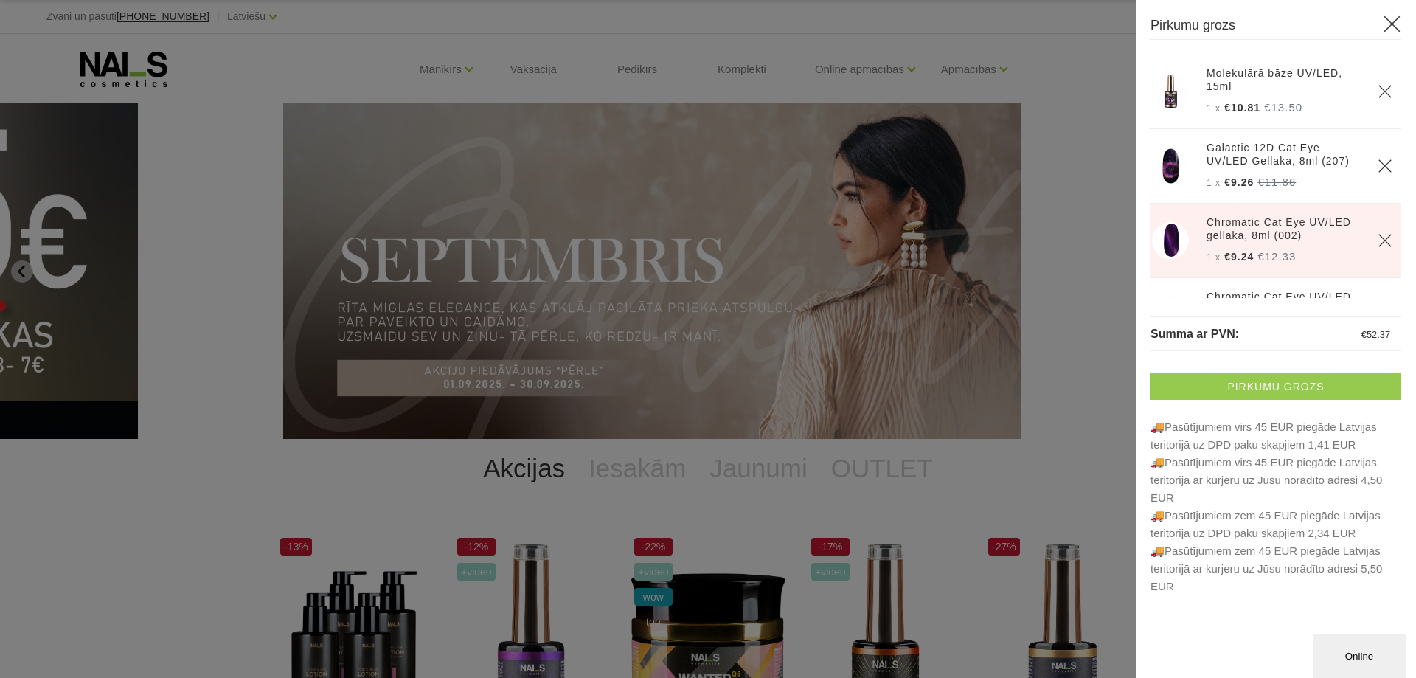
click at [1323, 383] on link "Pirkumu grozs" at bounding box center [1276, 386] width 251 height 27
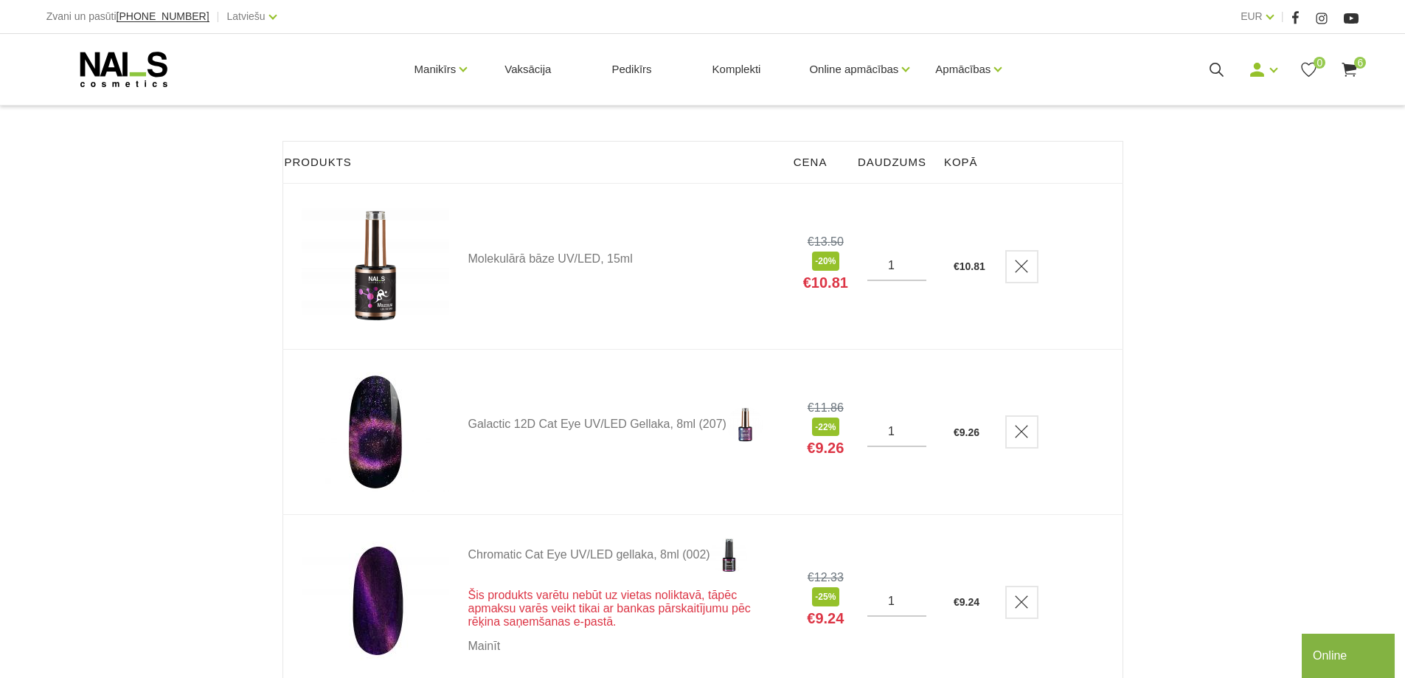
scroll to position [148, 0]
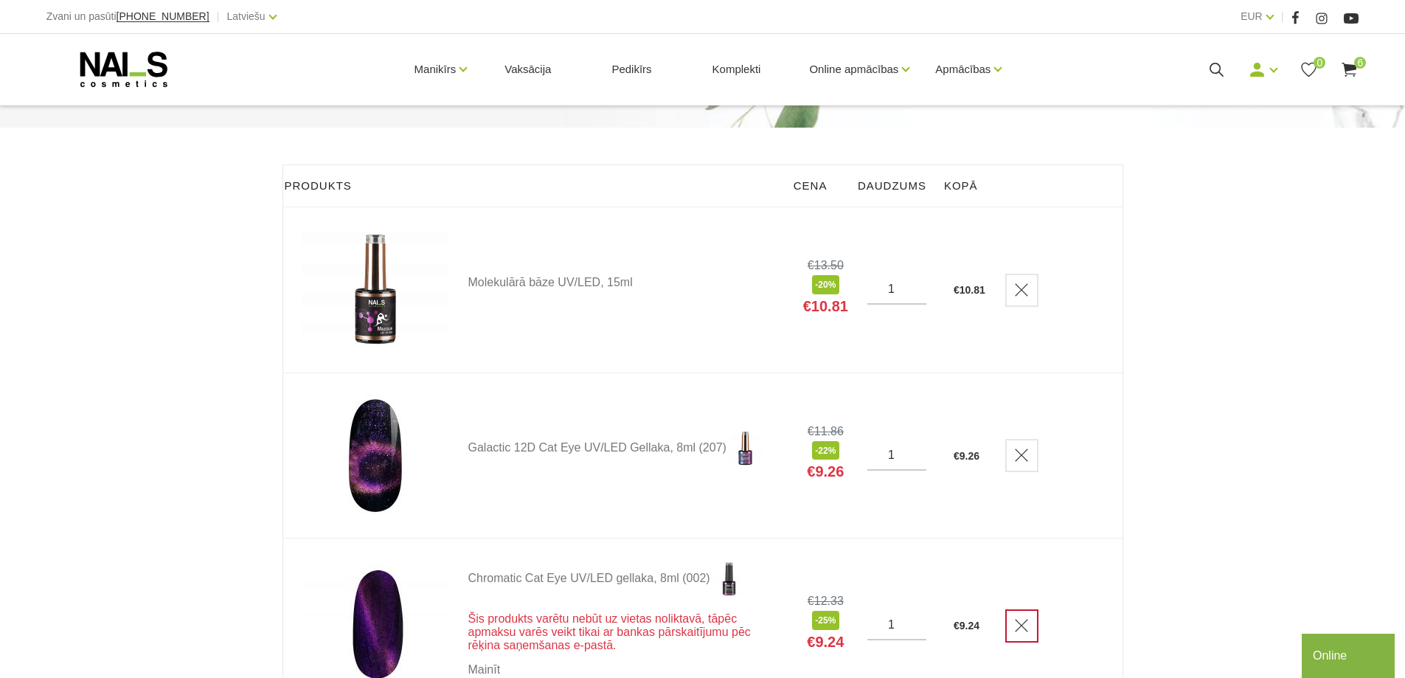
click at [1029, 623] on icon "Delete" at bounding box center [1021, 625] width 15 height 15
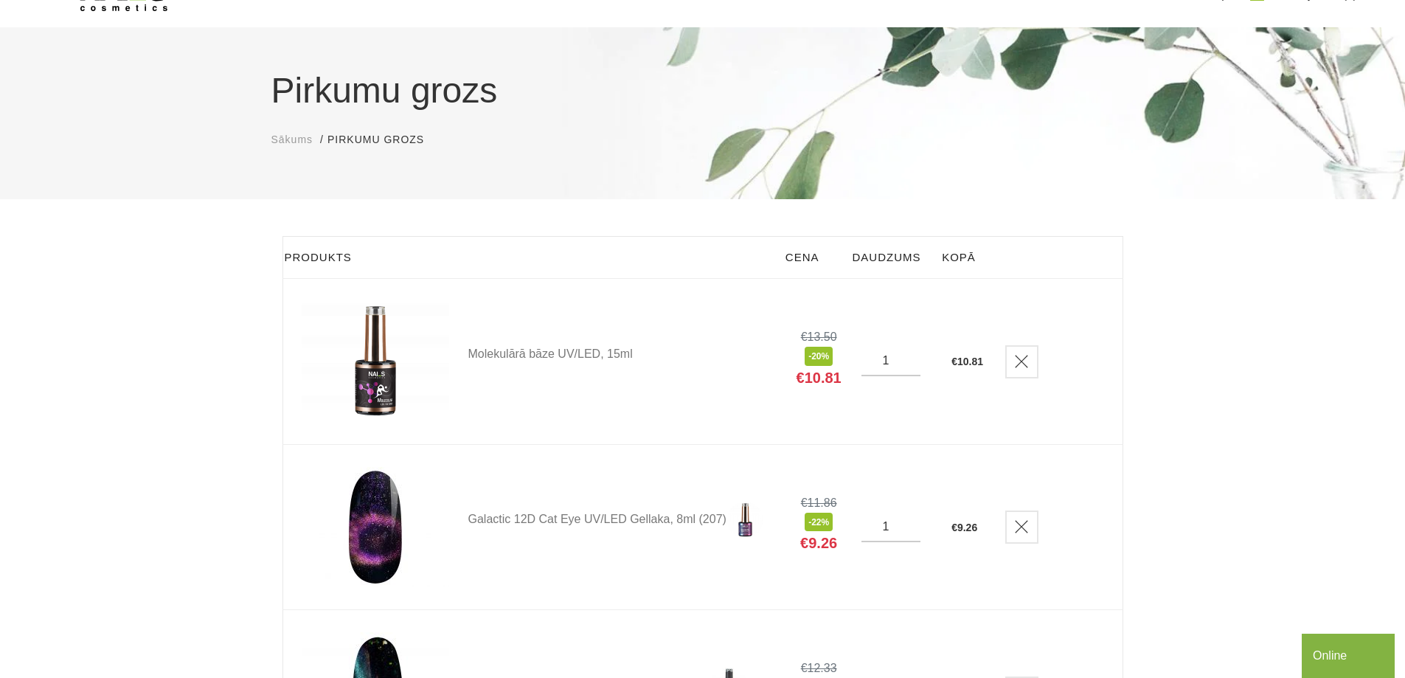
scroll to position [74, 0]
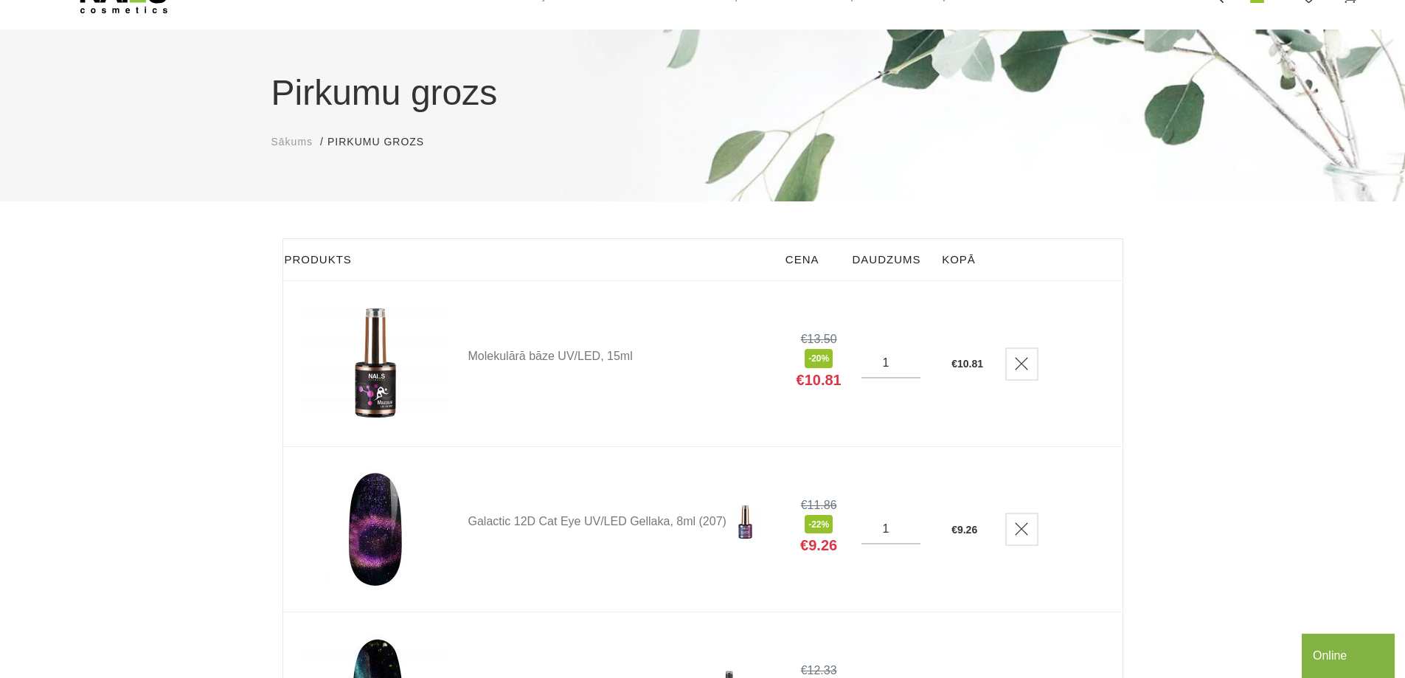
click at [379, 376] on img at bounding box center [376, 363] width 148 height 121
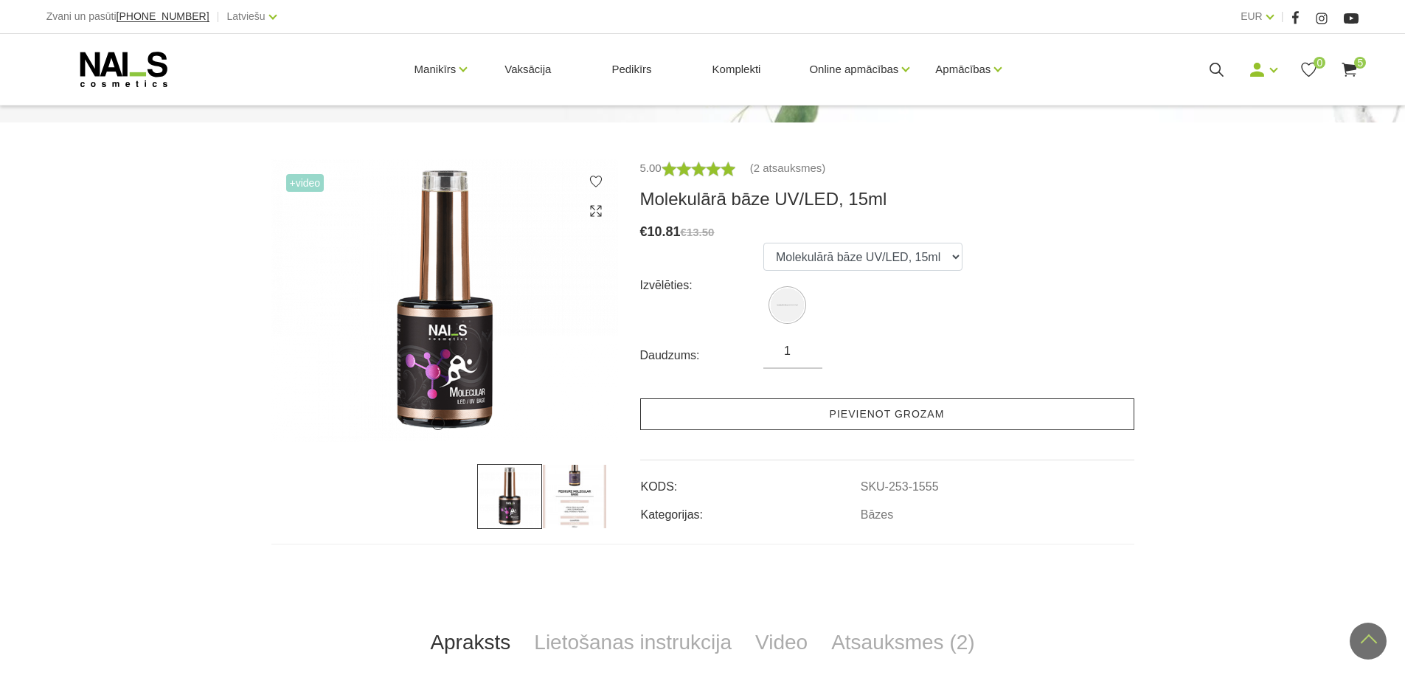
scroll to position [148, 0]
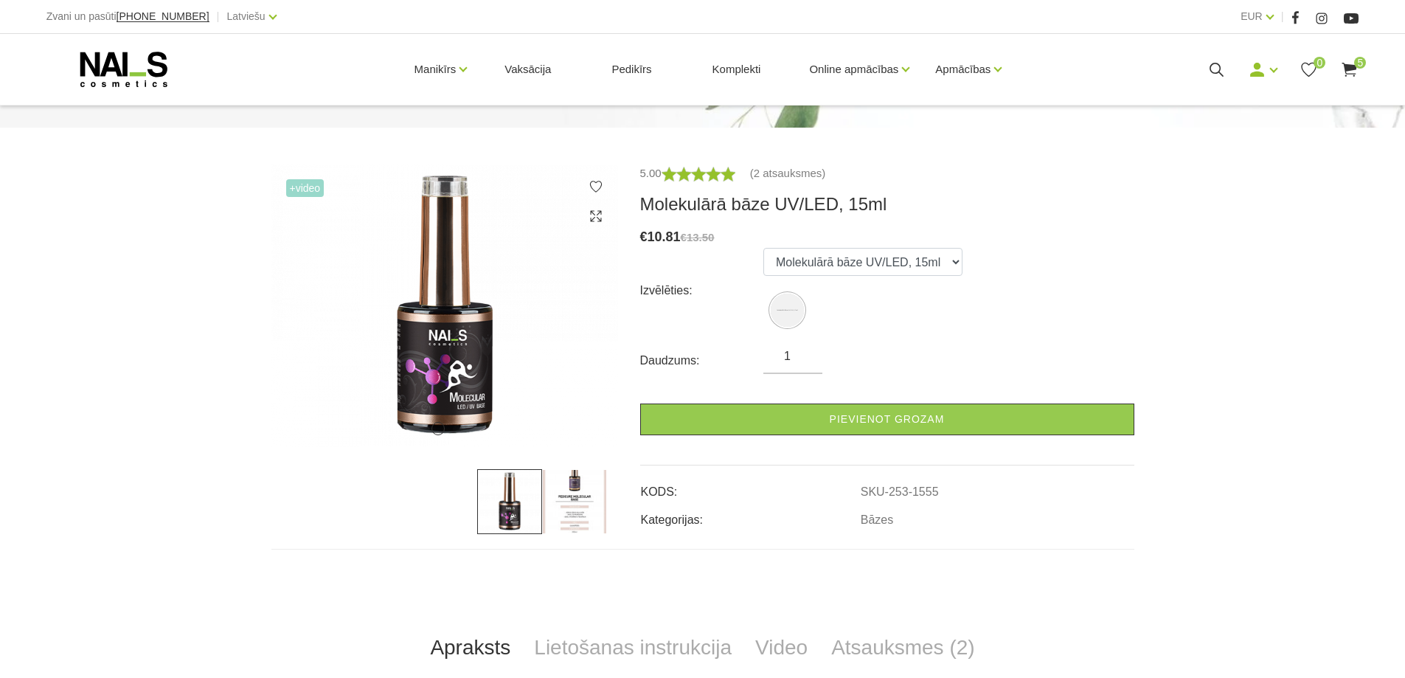
click at [562, 502] on img at bounding box center [574, 501] width 65 height 65
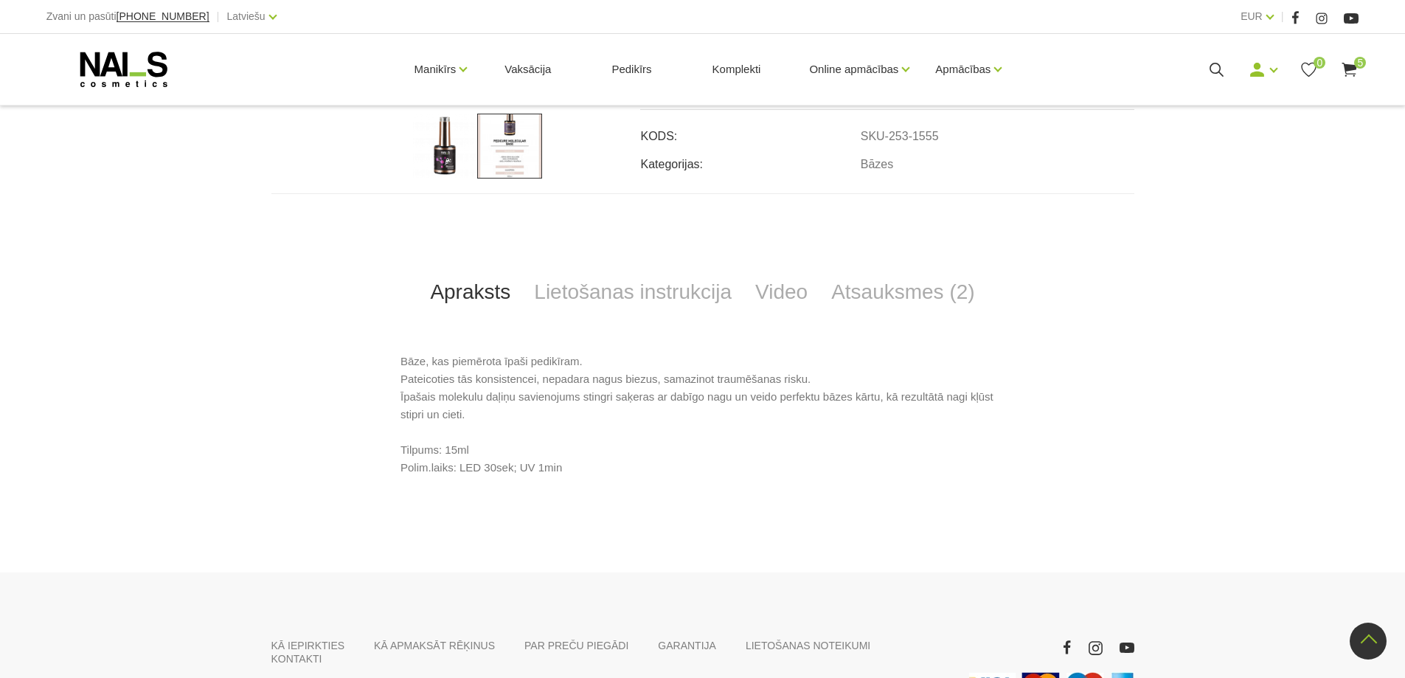
scroll to position [617, 0]
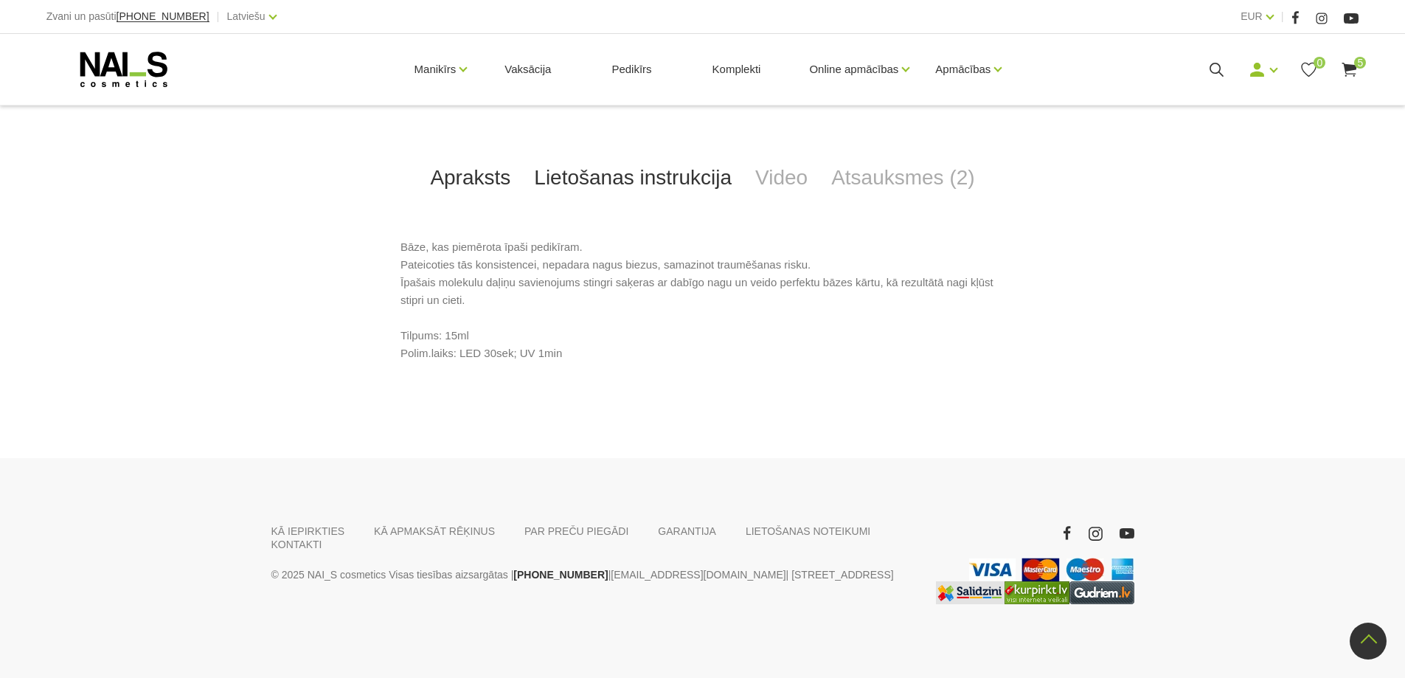
click at [684, 179] on link "Lietošanas instrukcija" at bounding box center [632, 177] width 221 height 49
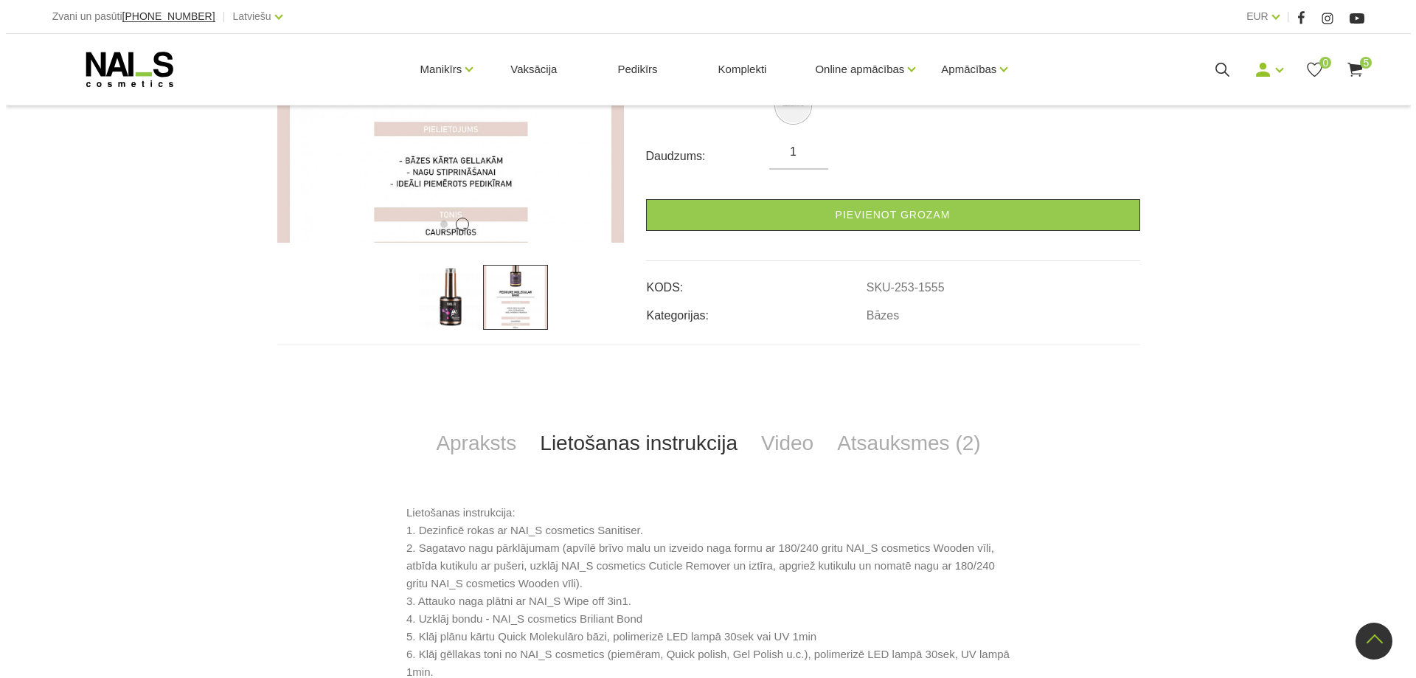
scroll to position [322, 0]
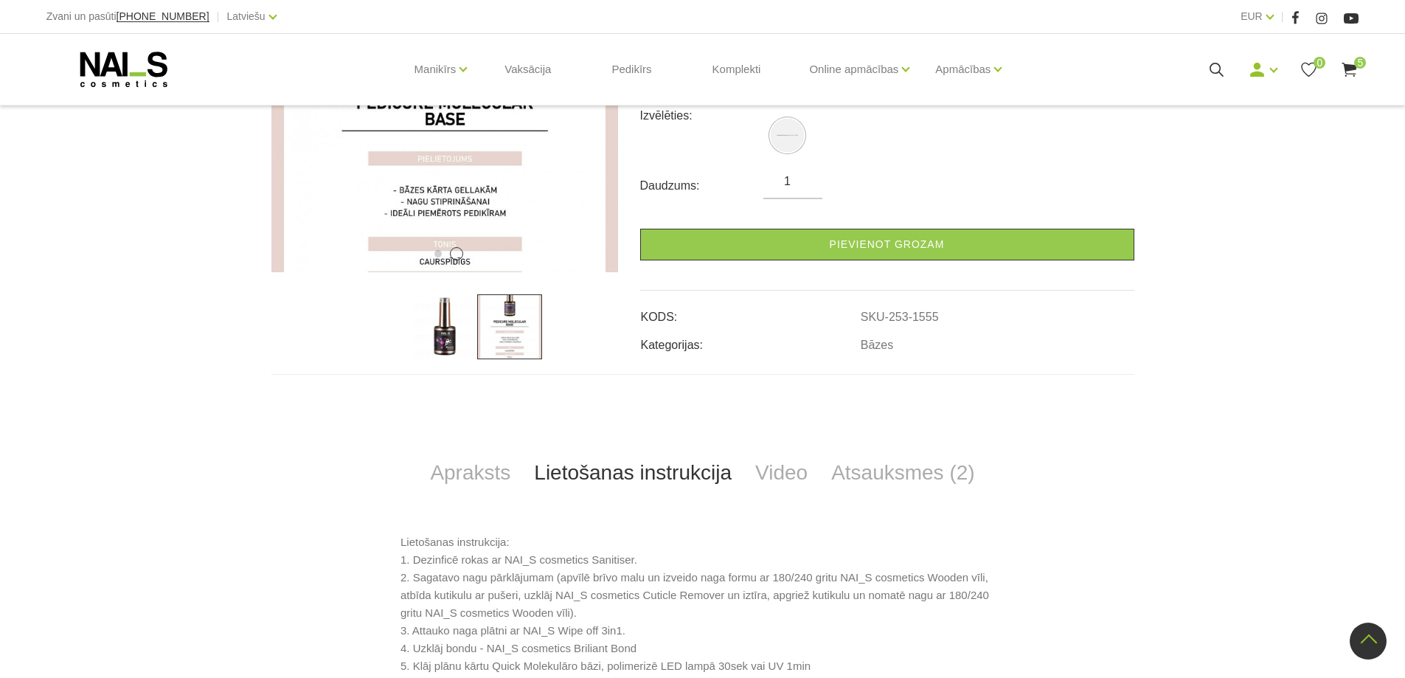
click at [1349, 69] on use at bounding box center [1350, 70] width 15 height 14
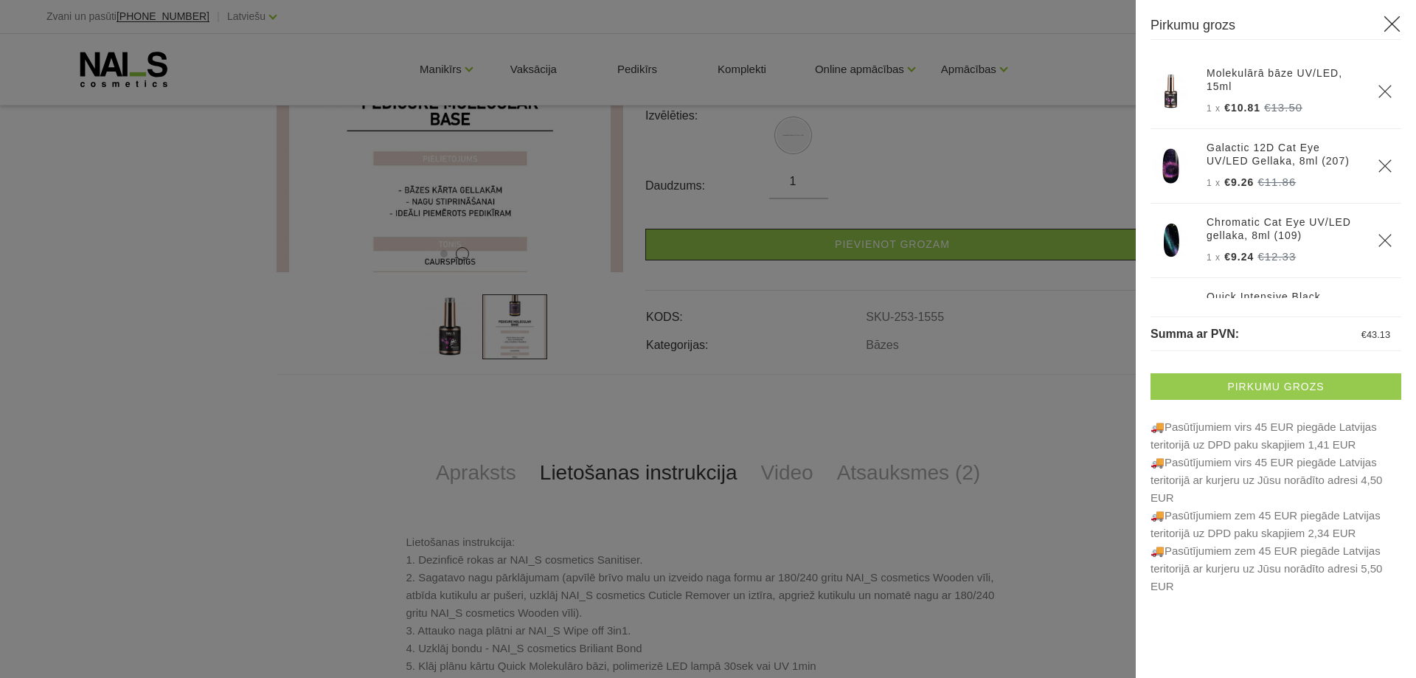
click at [1292, 383] on link "Pirkumu grozs" at bounding box center [1276, 386] width 251 height 27
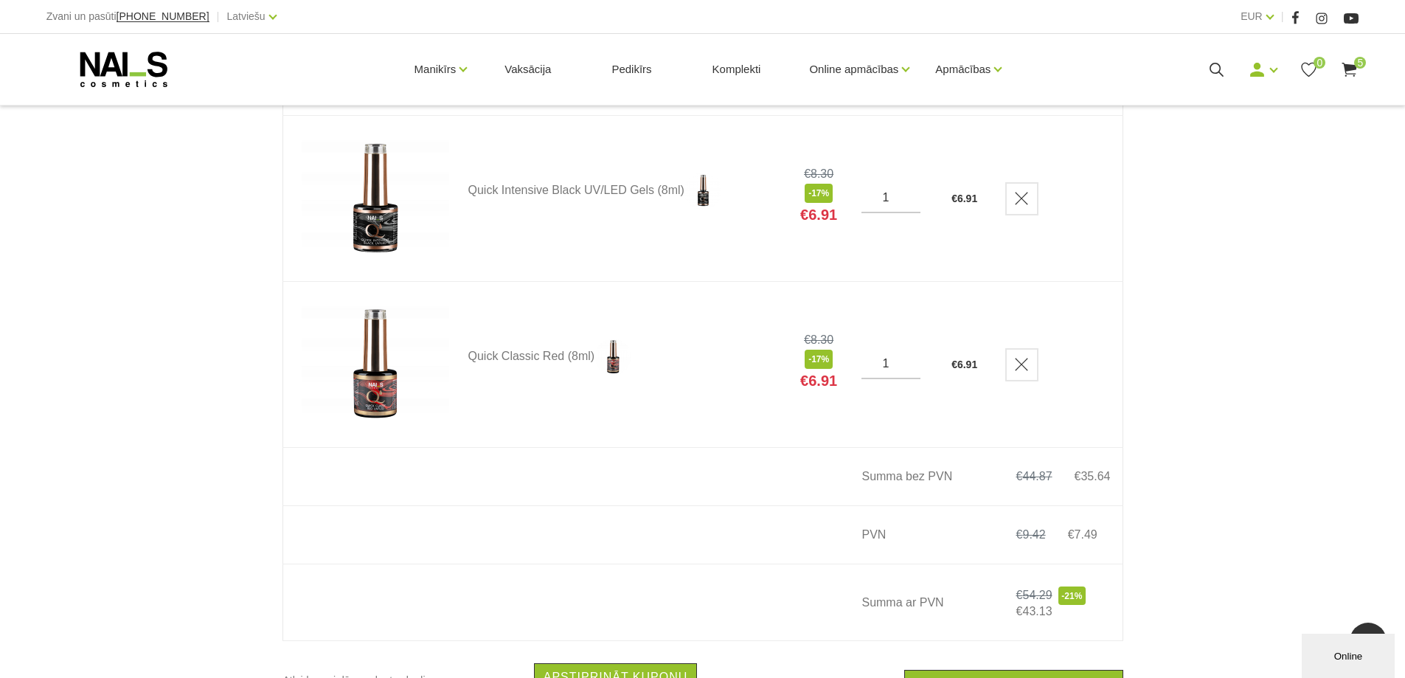
scroll to position [738, 0]
click at [115, 63] on use at bounding box center [123, 69] width 87 height 35
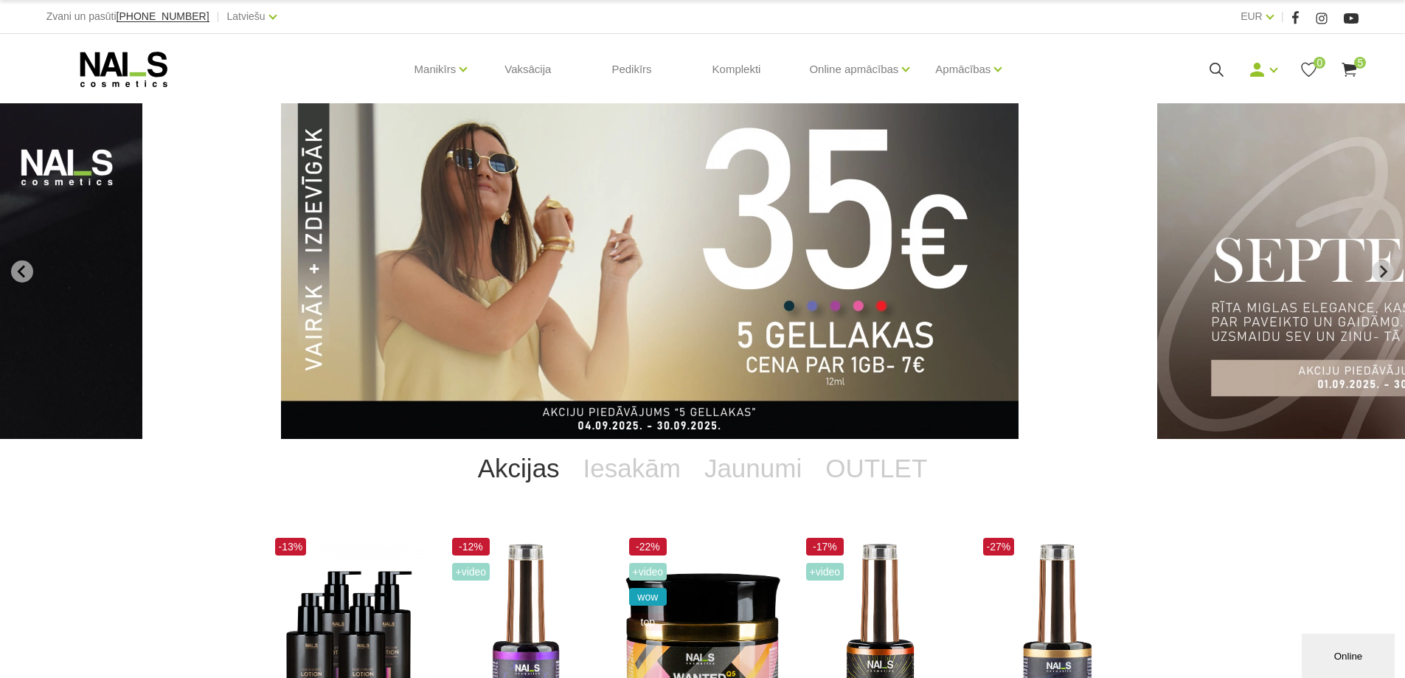
click at [704, 297] on img "1 of 12" at bounding box center [650, 271] width 738 height 336
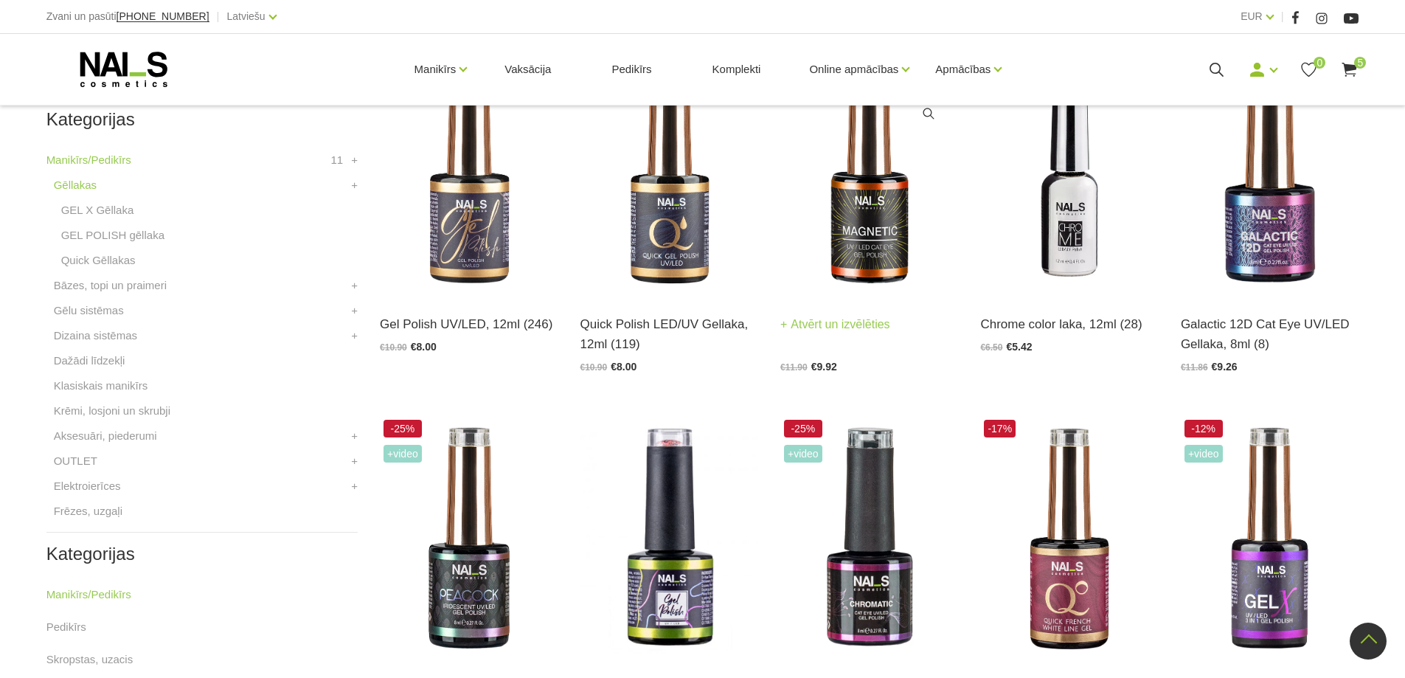
scroll to position [443, 0]
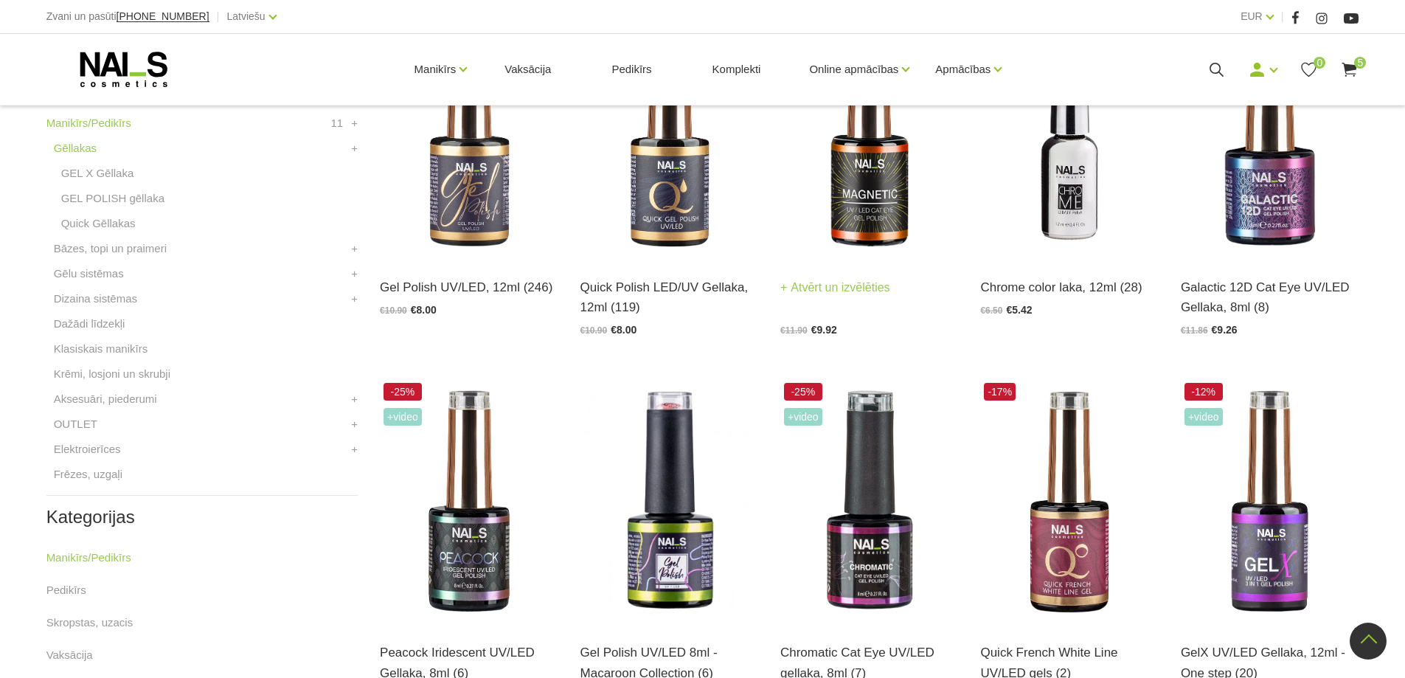
click at [867, 181] on img at bounding box center [869, 136] width 178 height 245
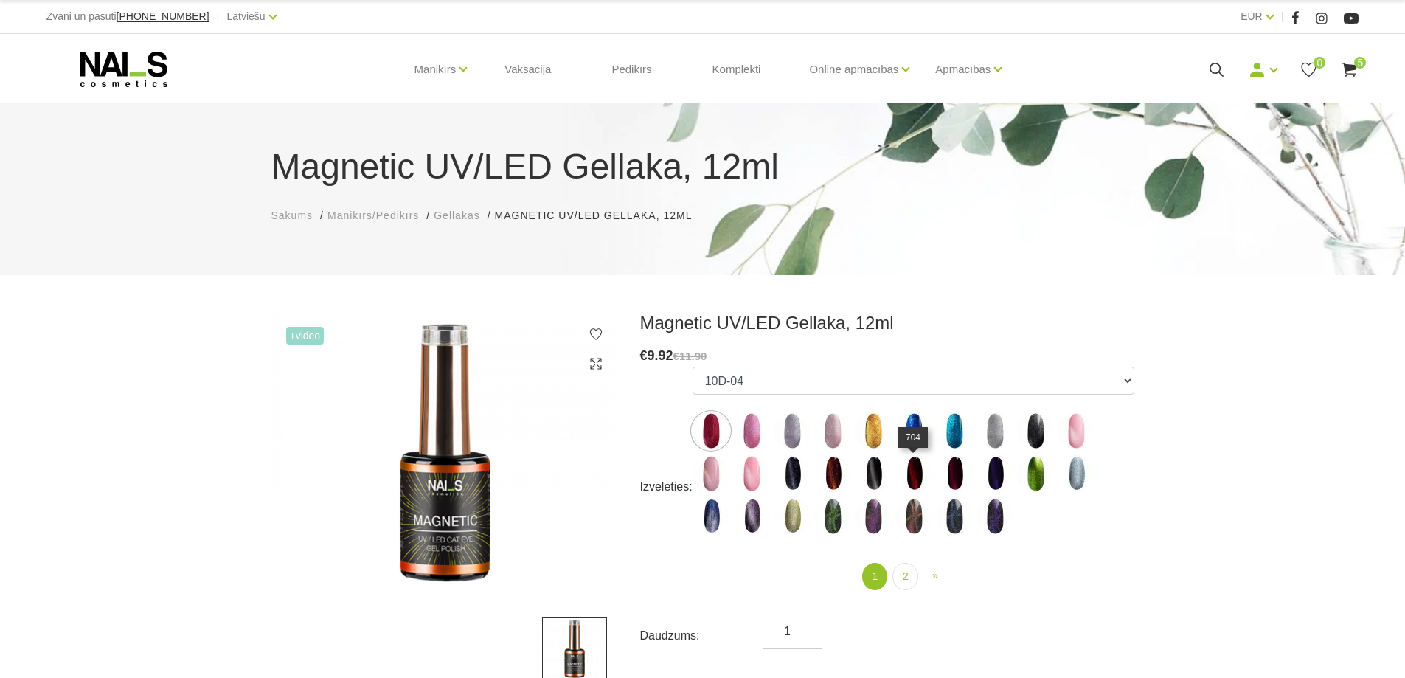
click at [913, 477] on img at bounding box center [914, 473] width 37 height 37
select select "4642"
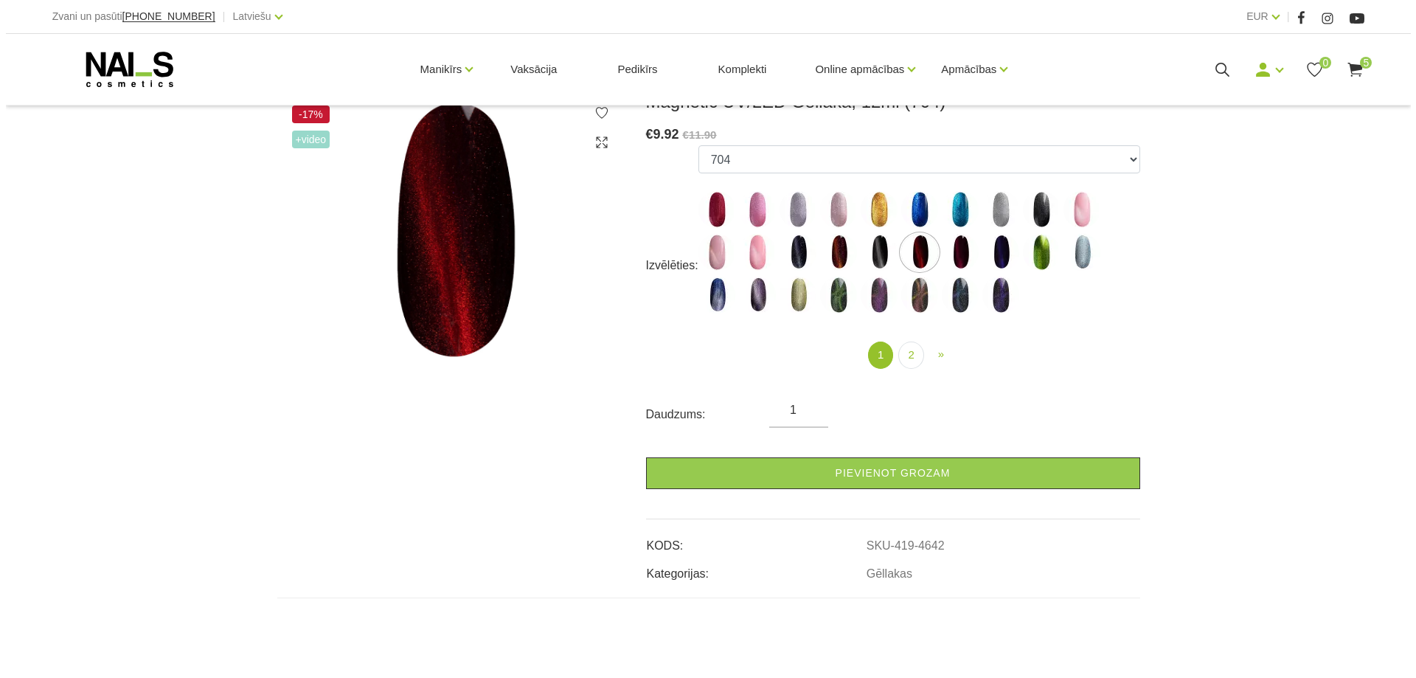
scroll to position [148, 0]
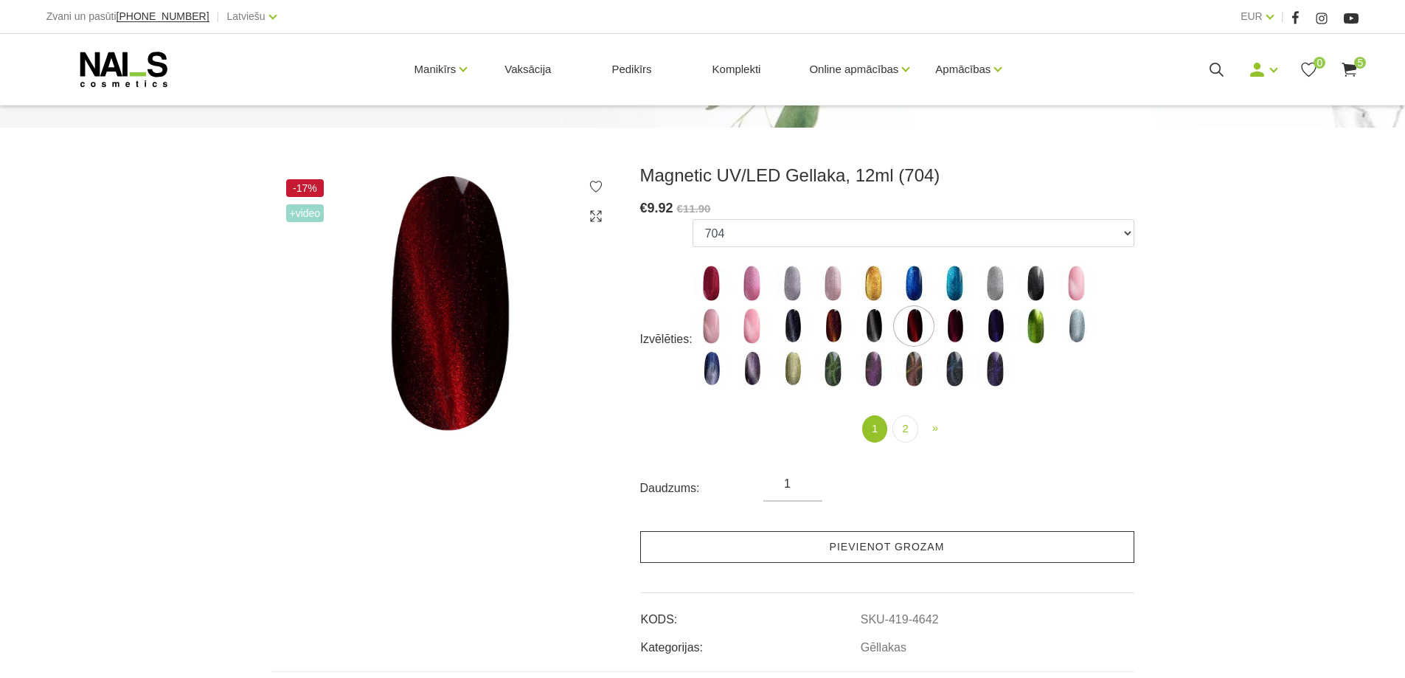
click at [876, 544] on link "Pievienot grozam" at bounding box center [887, 547] width 494 height 32
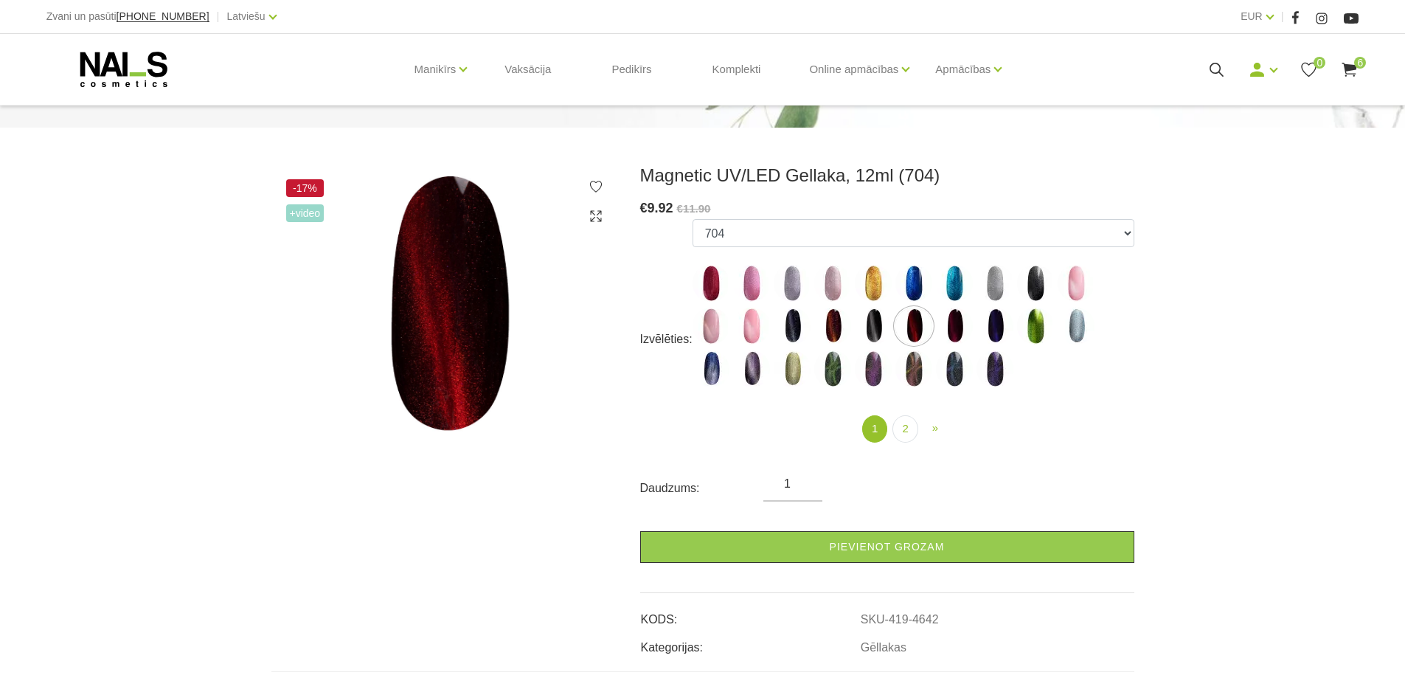
click at [1348, 62] on icon at bounding box center [1349, 69] width 18 height 18
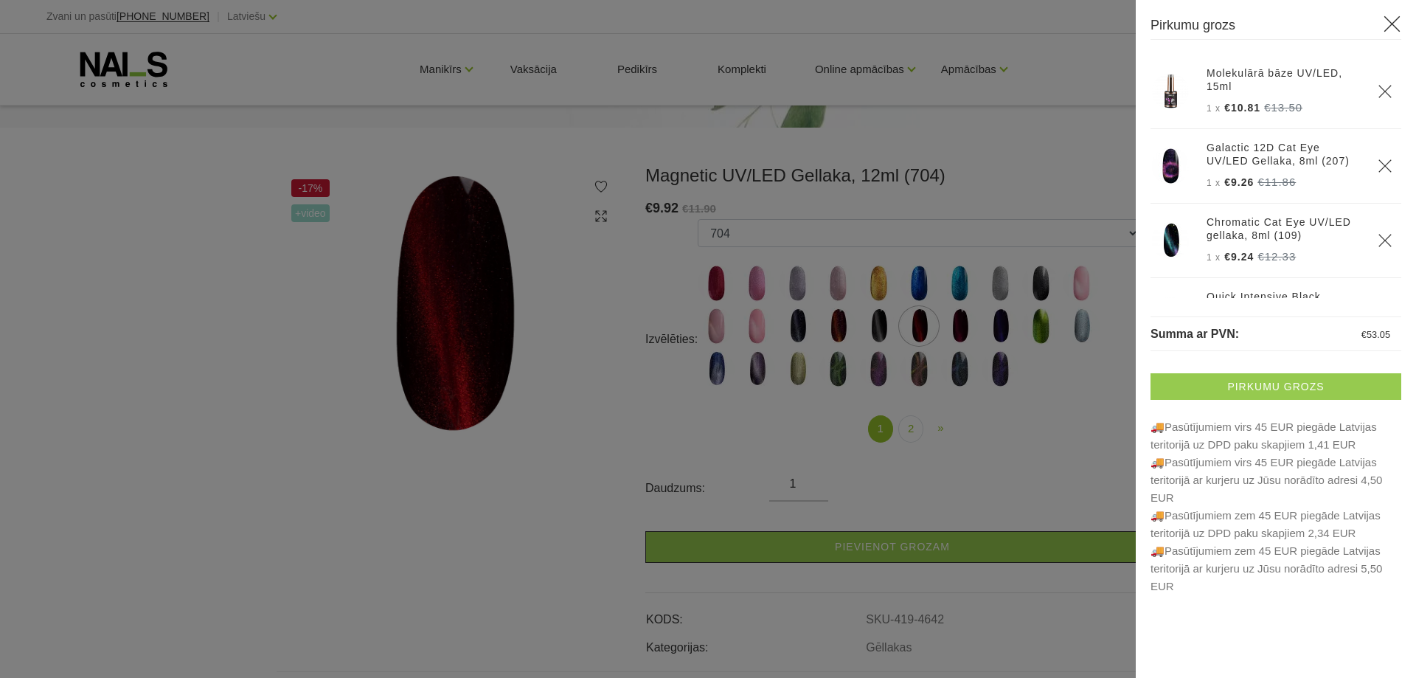
click at [1275, 382] on link "Pirkumu grozs" at bounding box center [1276, 386] width 251 height 27
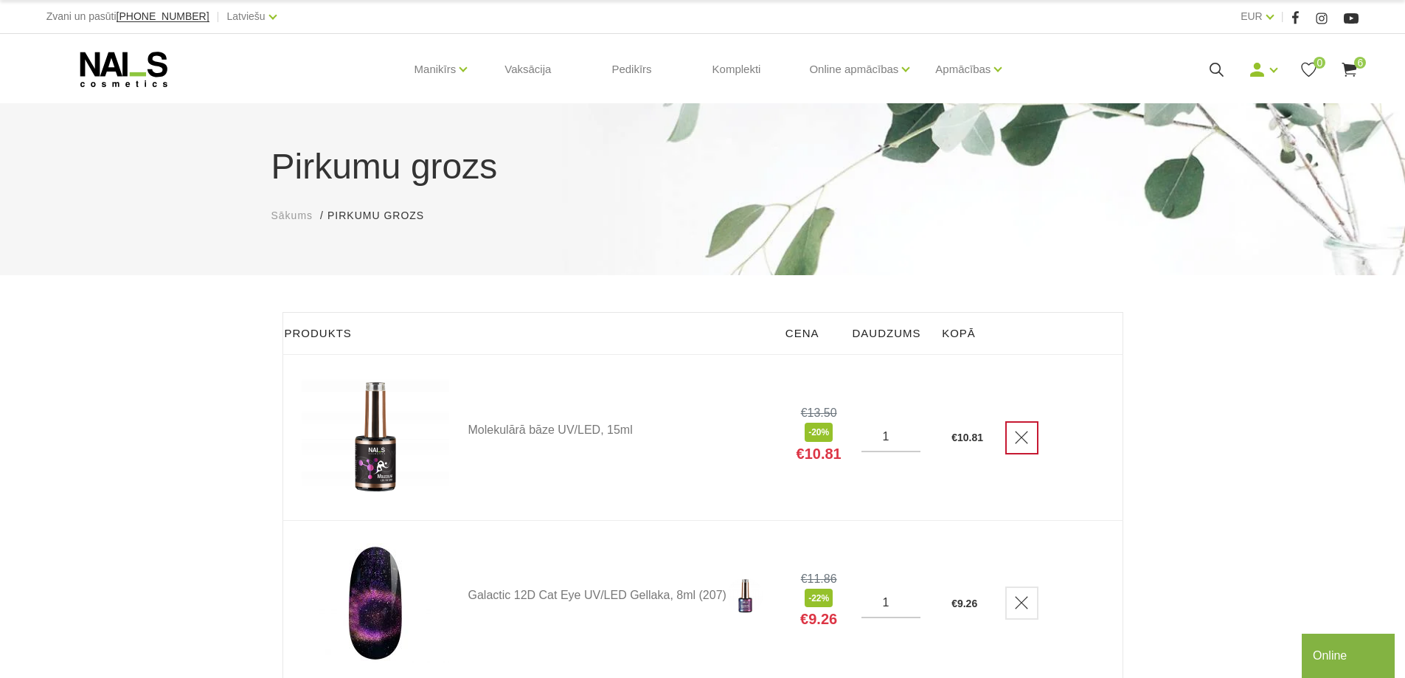
click at [1028, 433] on use "Delete" at bounding box center [1021, 437] width 13 height 13
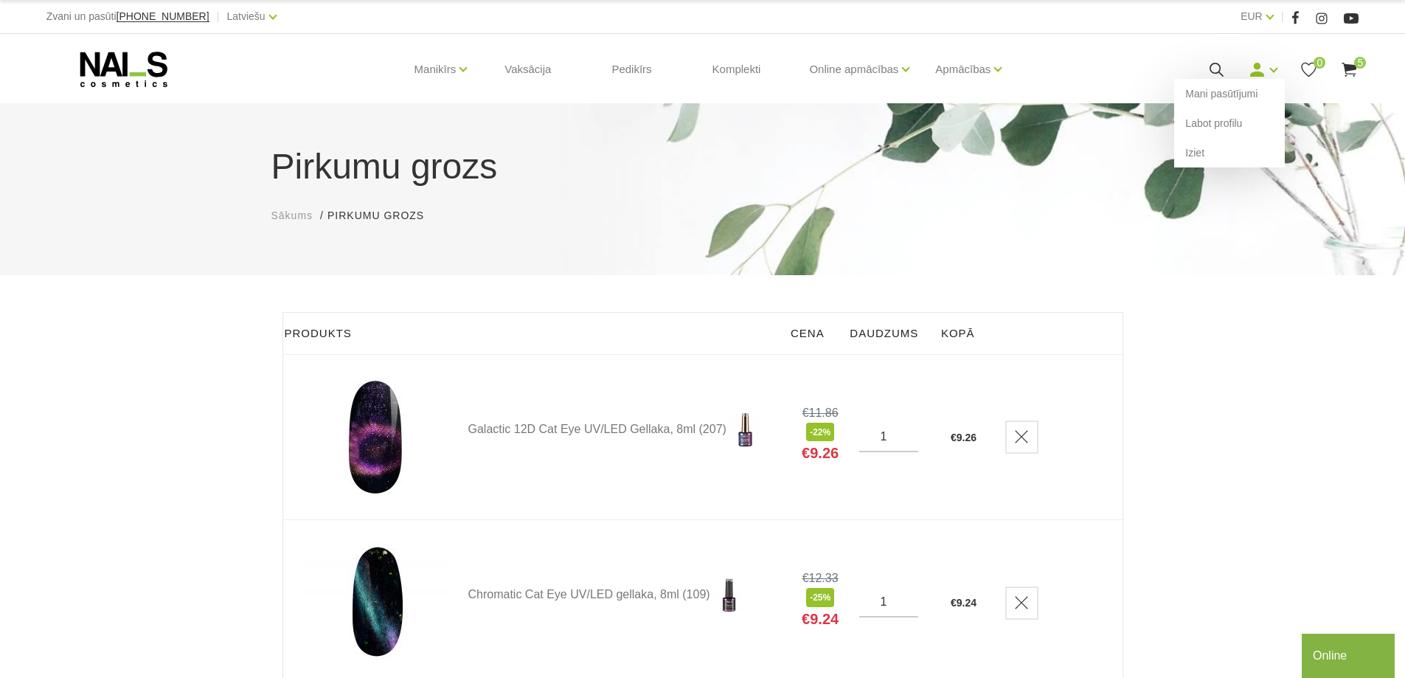
click at [1272, 72] on div "Mani pasūtījumi Labot profilu Iziet" at bounding box center [1263, 69] width 30 height 18
click at [1199, 153] on link "Iziet" at bounding box center [1229, 153] width 111 height 30
